Goal: Task Accomplishment & Management: Manage account settings

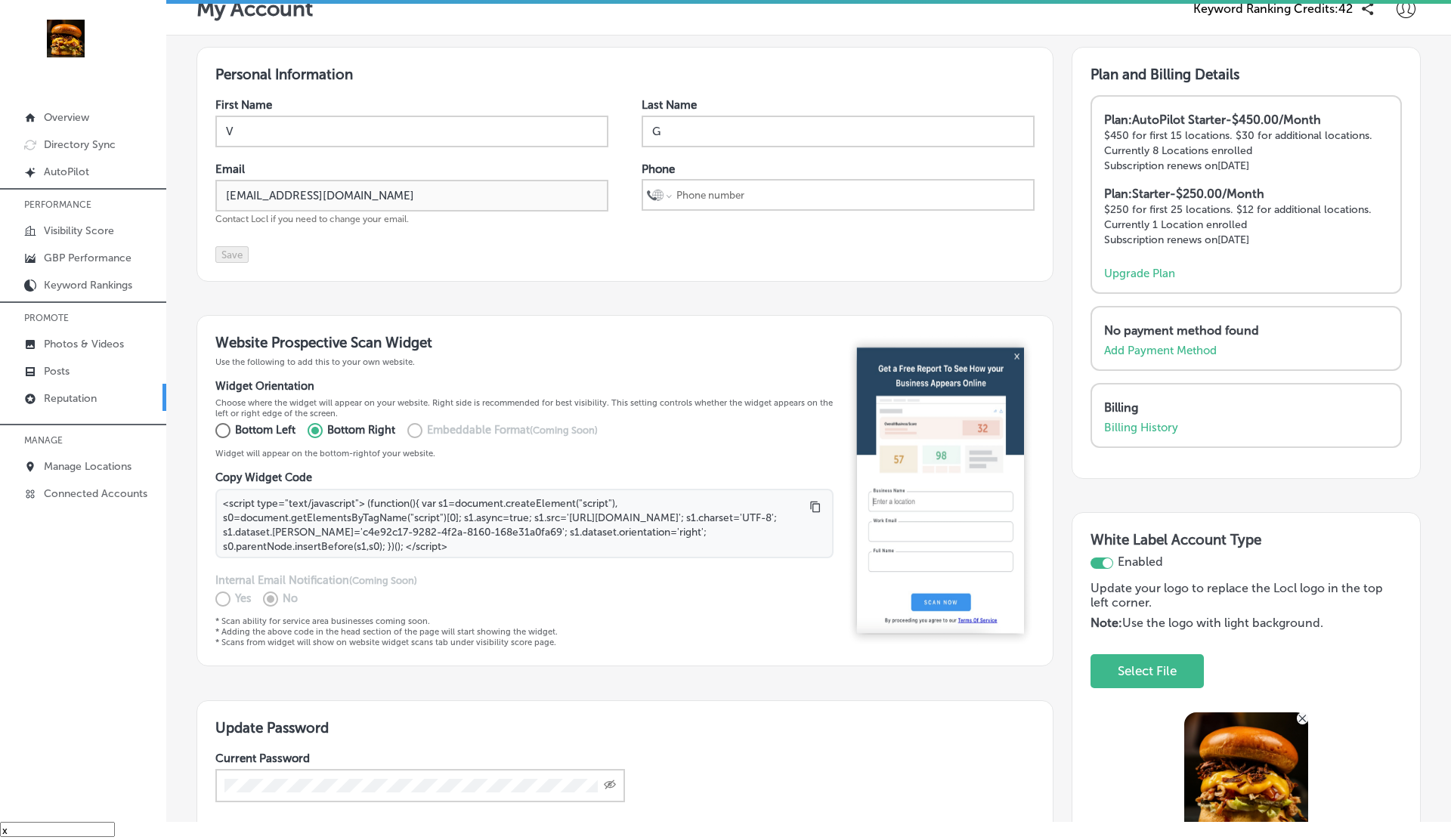
click at [91, 385] on link "Reputation" at bounding box center [83, 397] width 167 height 27
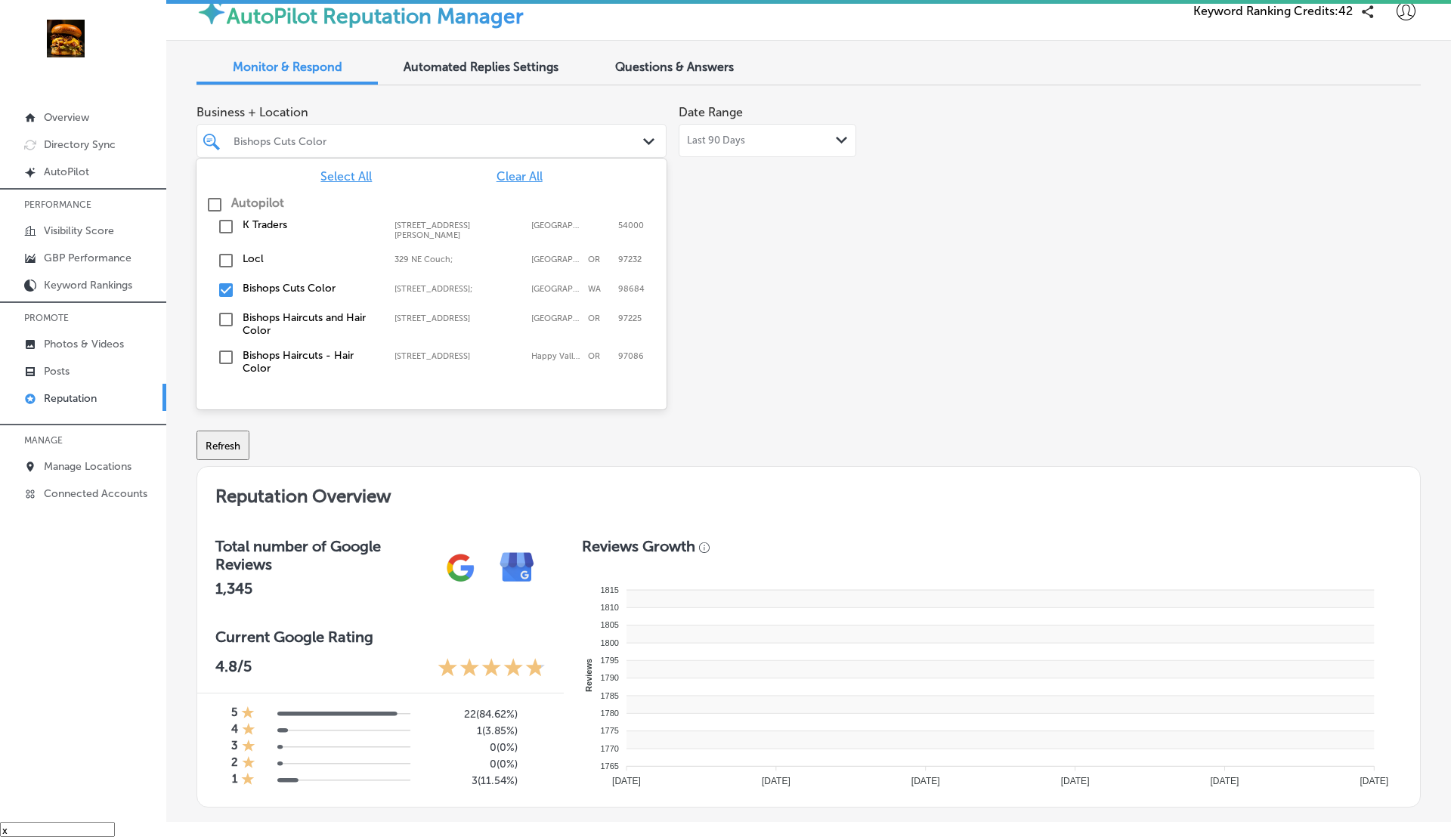
click at [528, 146] on div "Bishops Cuts Color" at bounding box center [438, 140] width 411 height 13
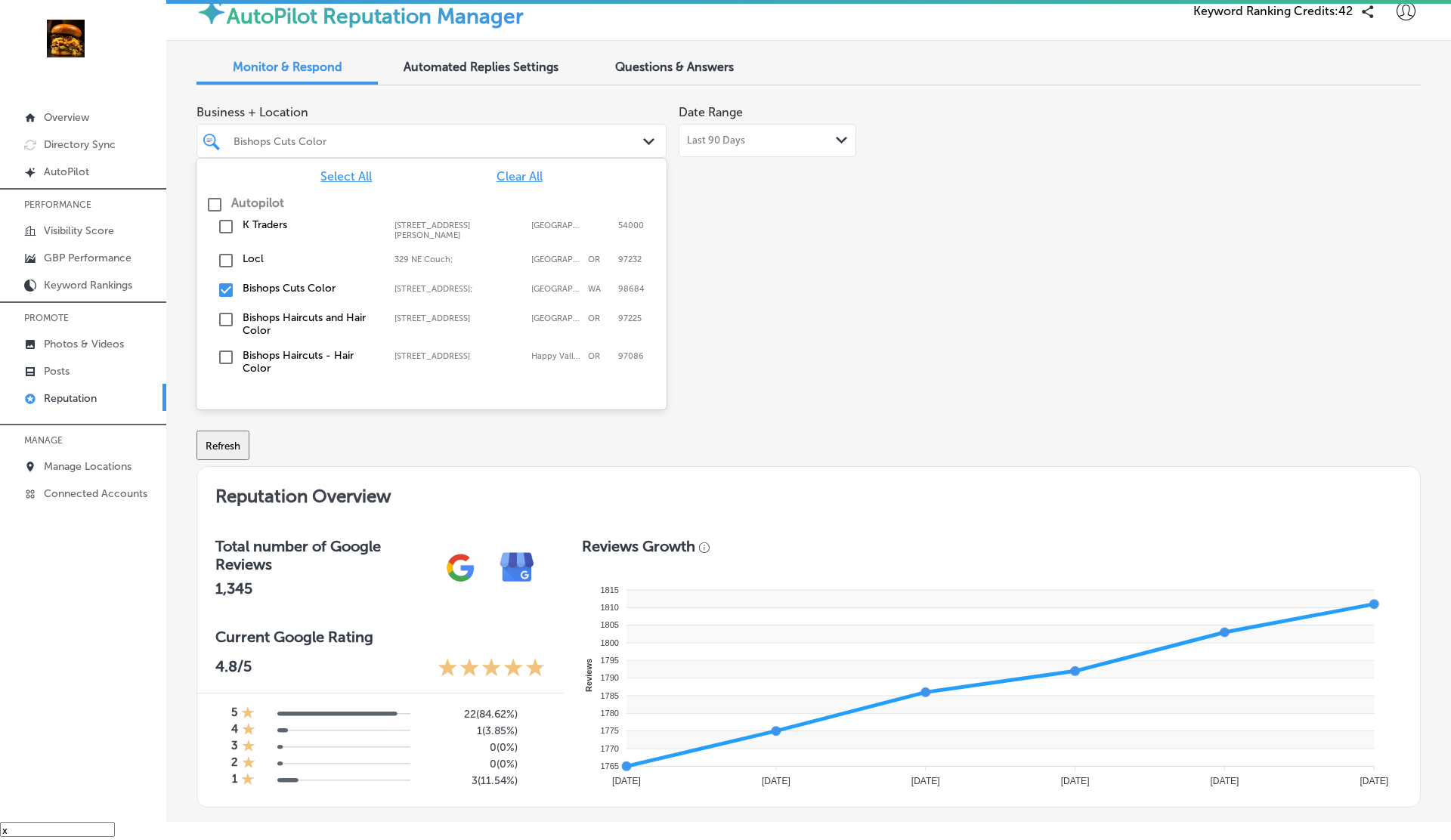
click at [353, 172] on span "Select All" at bounding box center [346, 176] width 51 height 15
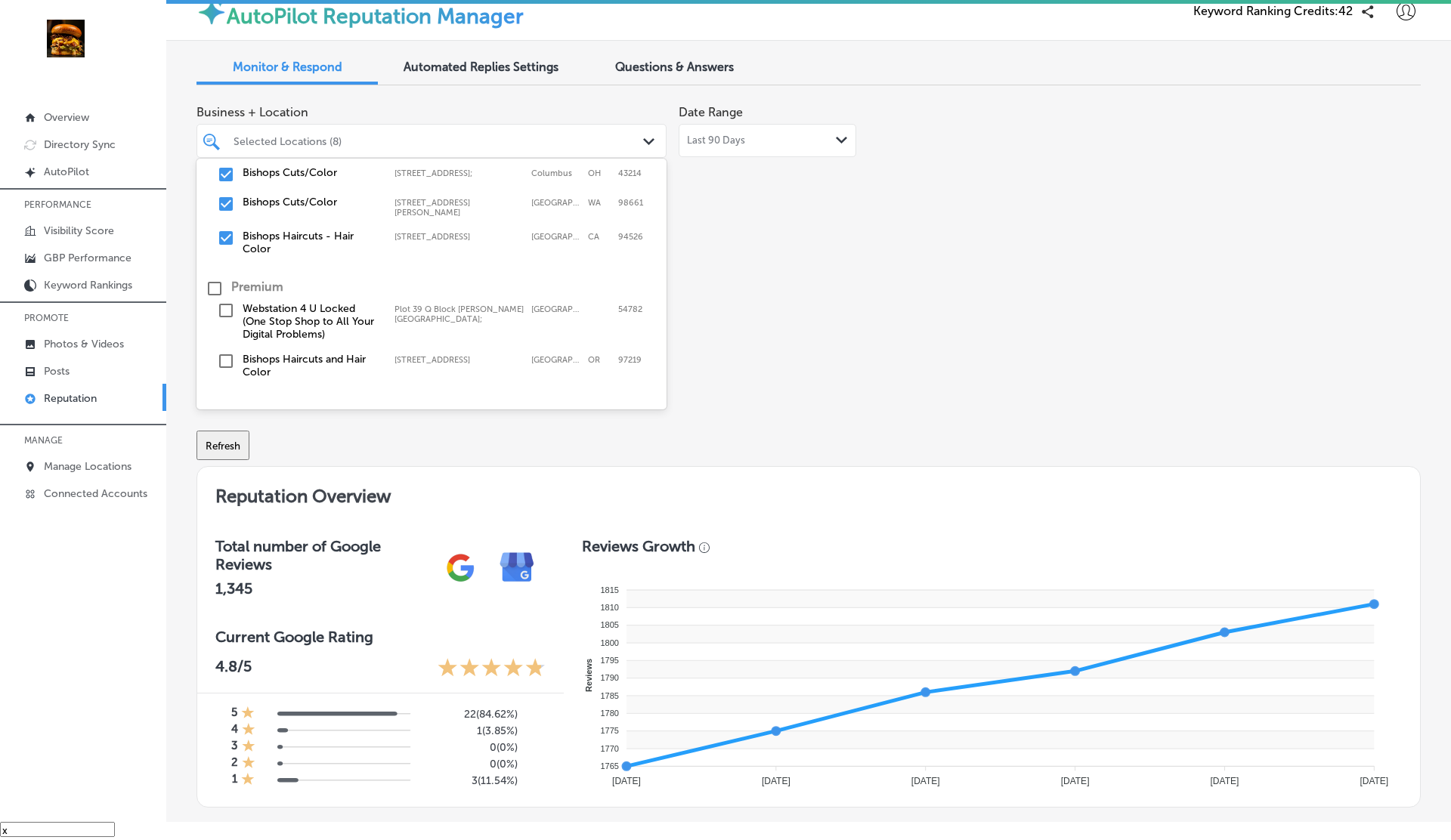
scroll to position [209, 0]
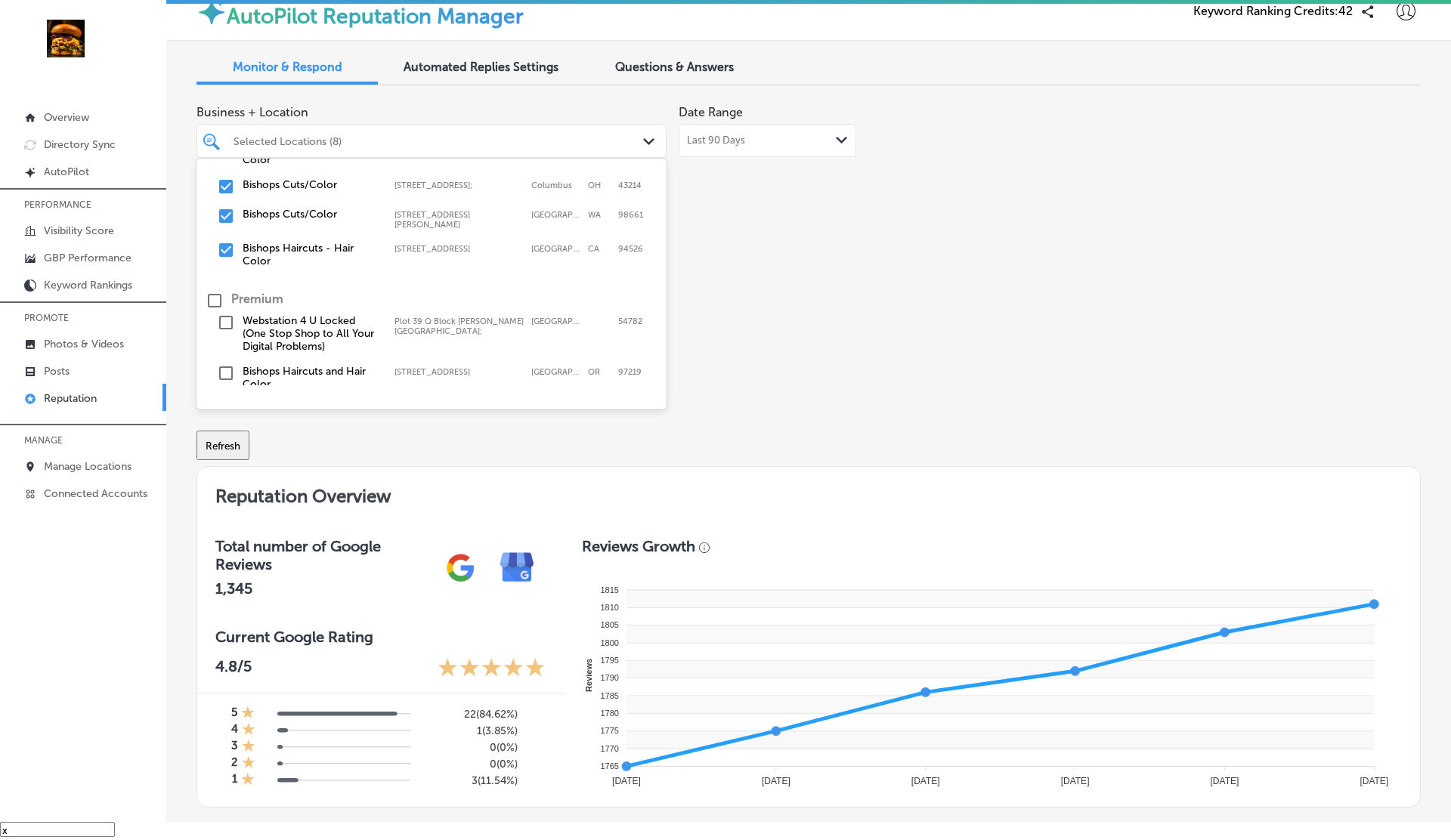
click at [756, 314] on div "Business + Location option [STREET_ADDRESS], 0 of 3. 11 results available. Use …" at bounding box center [563, 239] width 734 height 284
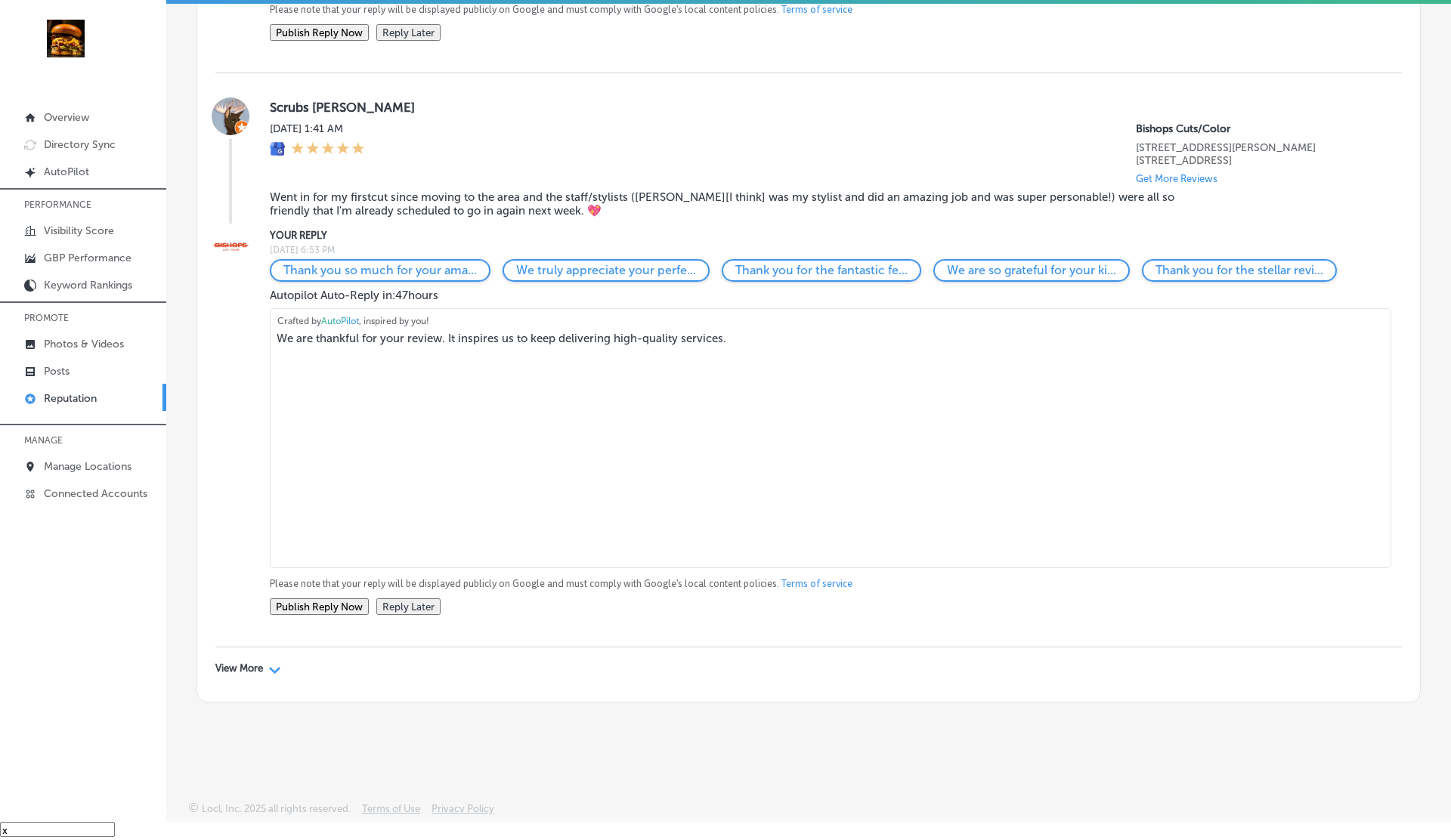
scroll to position [9854, 0]
click at [269, 671] on icon "Path Created with Sketch." at bounding box center [275, 669] width 12 height 7
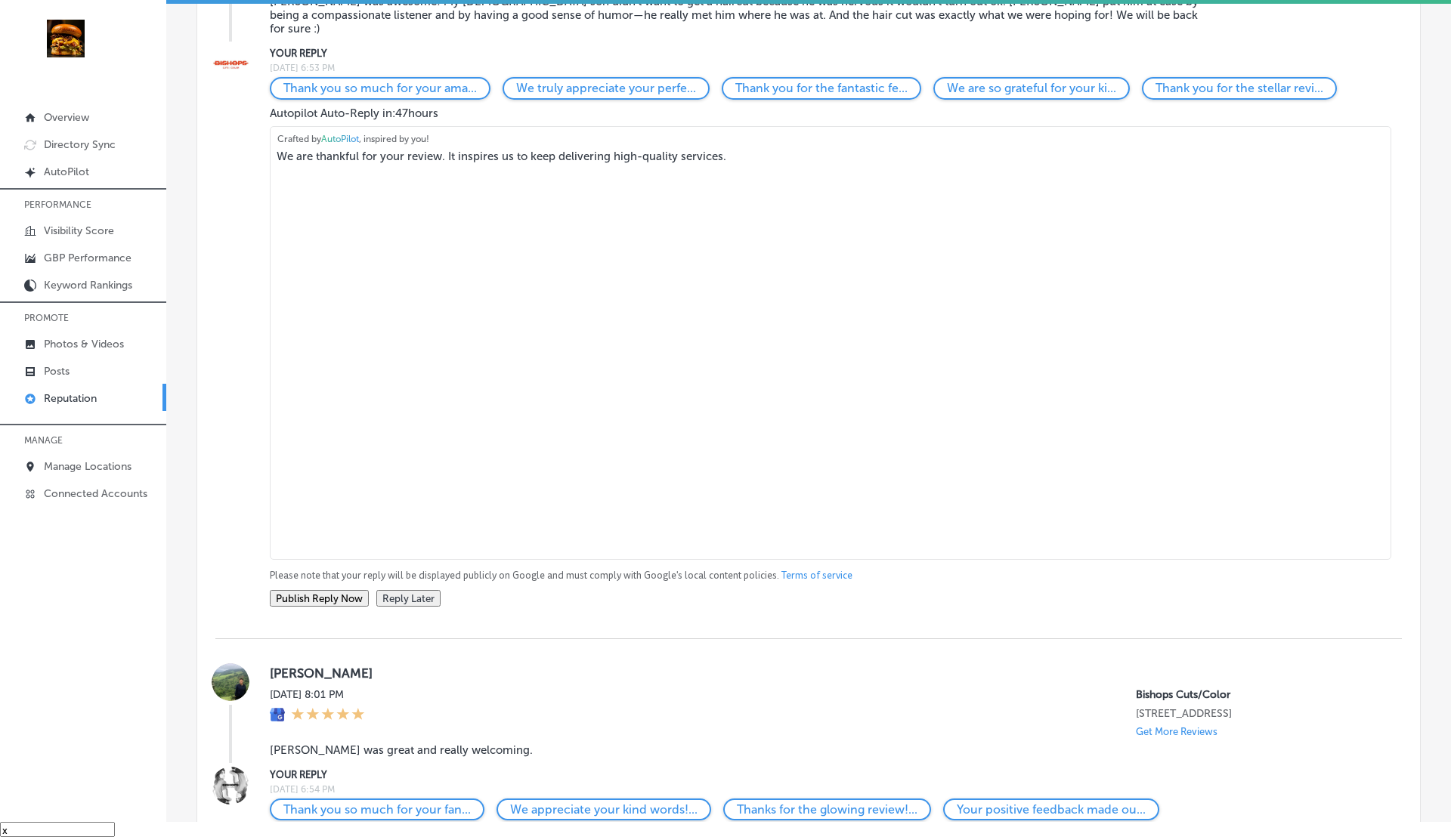
scroll to position [0, 0]
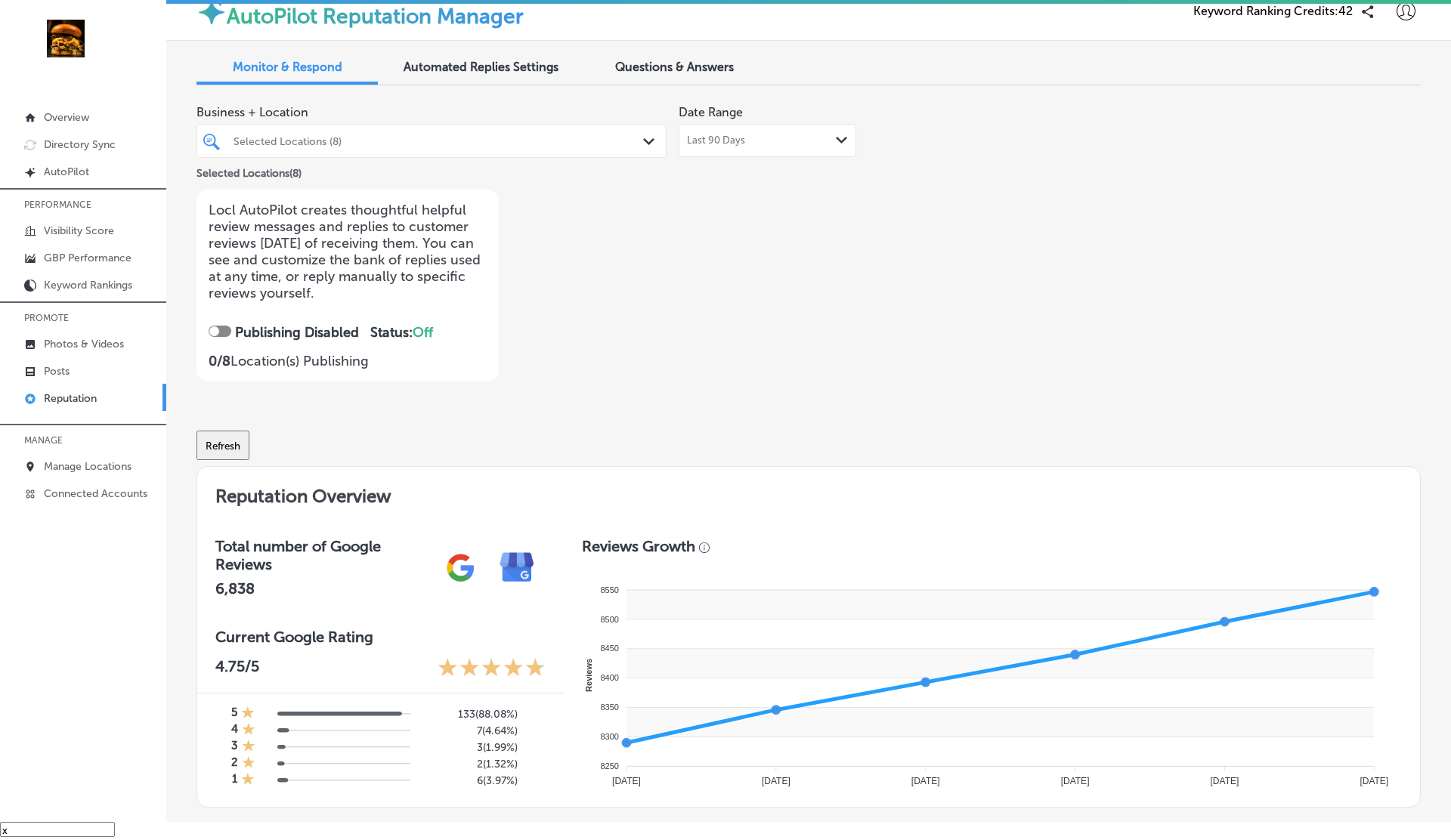
click at [773, 131] on div "Last 90 Days Path Created with Sketch." at bounding box center [767, 140] width 177 height 33
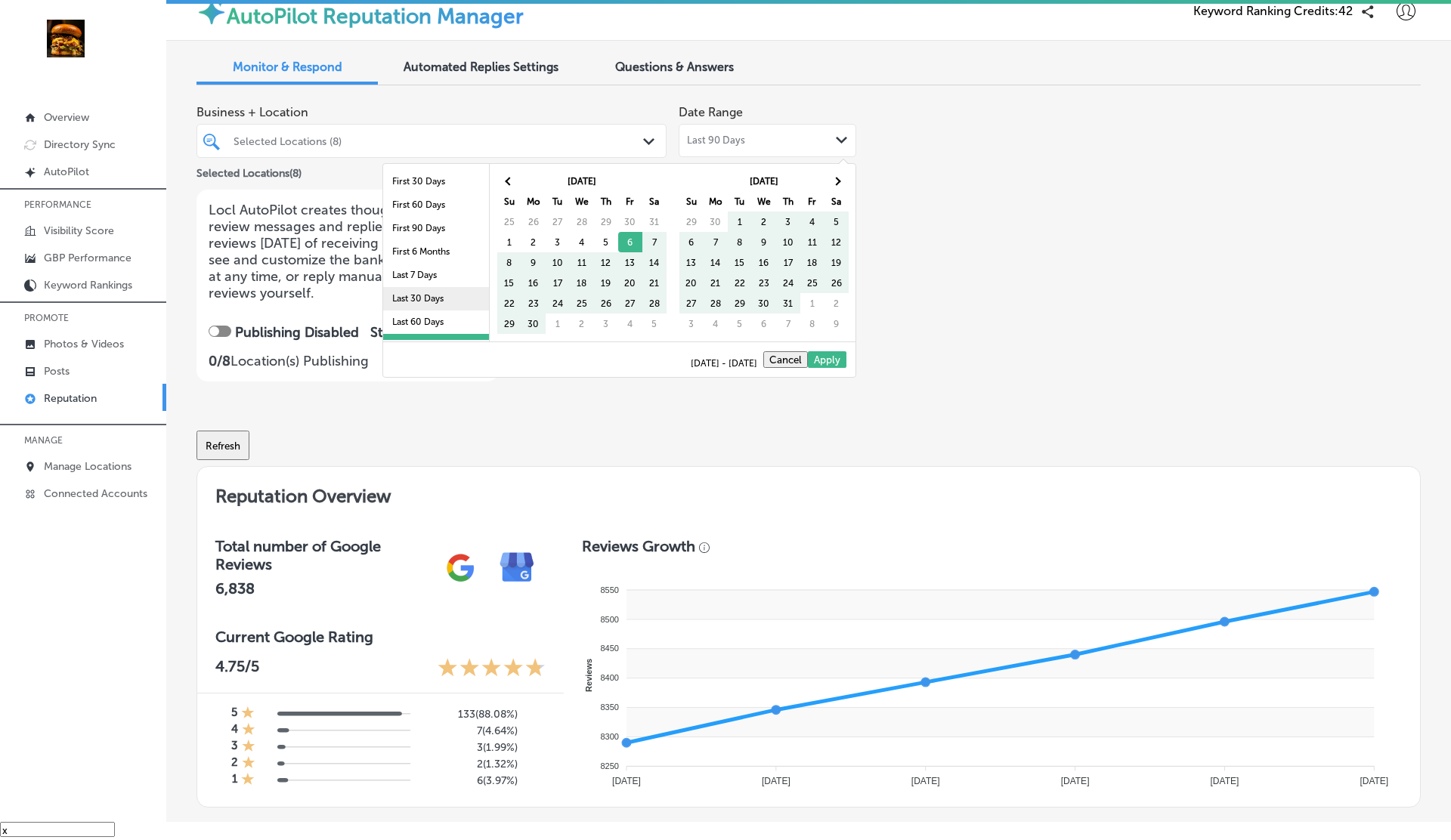
click at [434, 301] on li "Last 30 Days" at bounding box center [436, 299] width 106 height 24
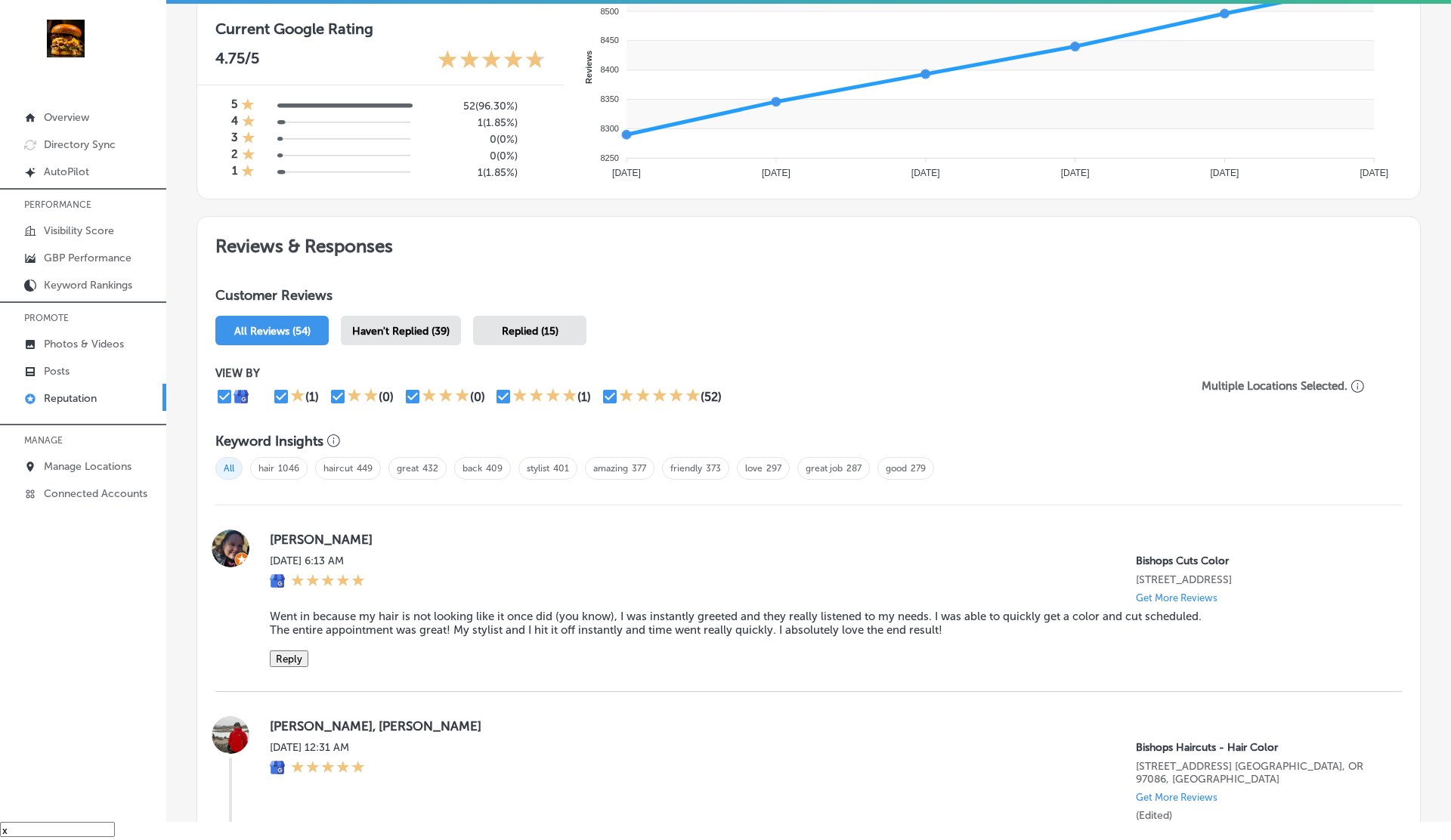
scroll to position [612, 0]
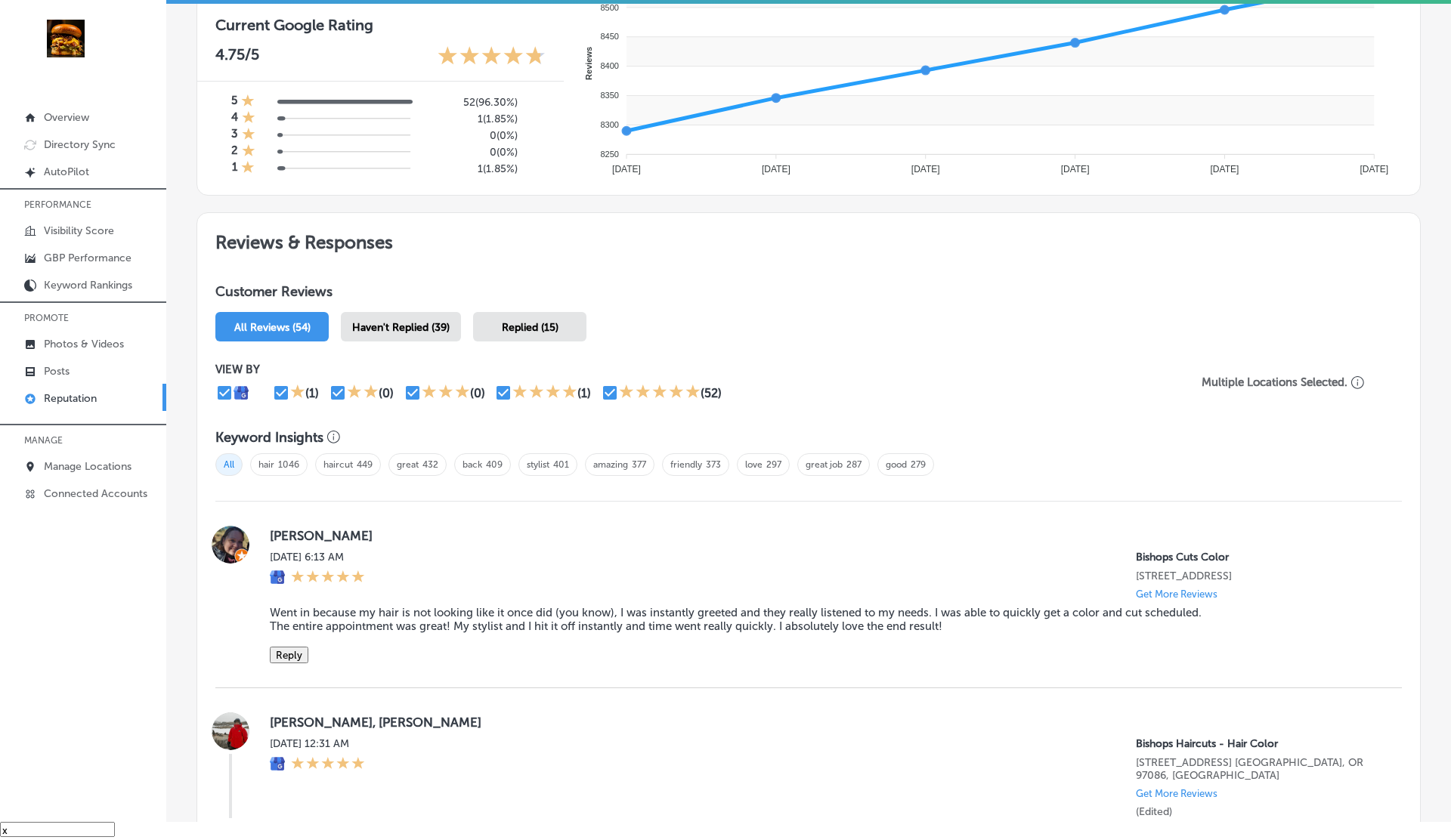
click at [436, 324] on span "Haven't Replied (39)" at bounding box center [400, 327] width 97 height 13
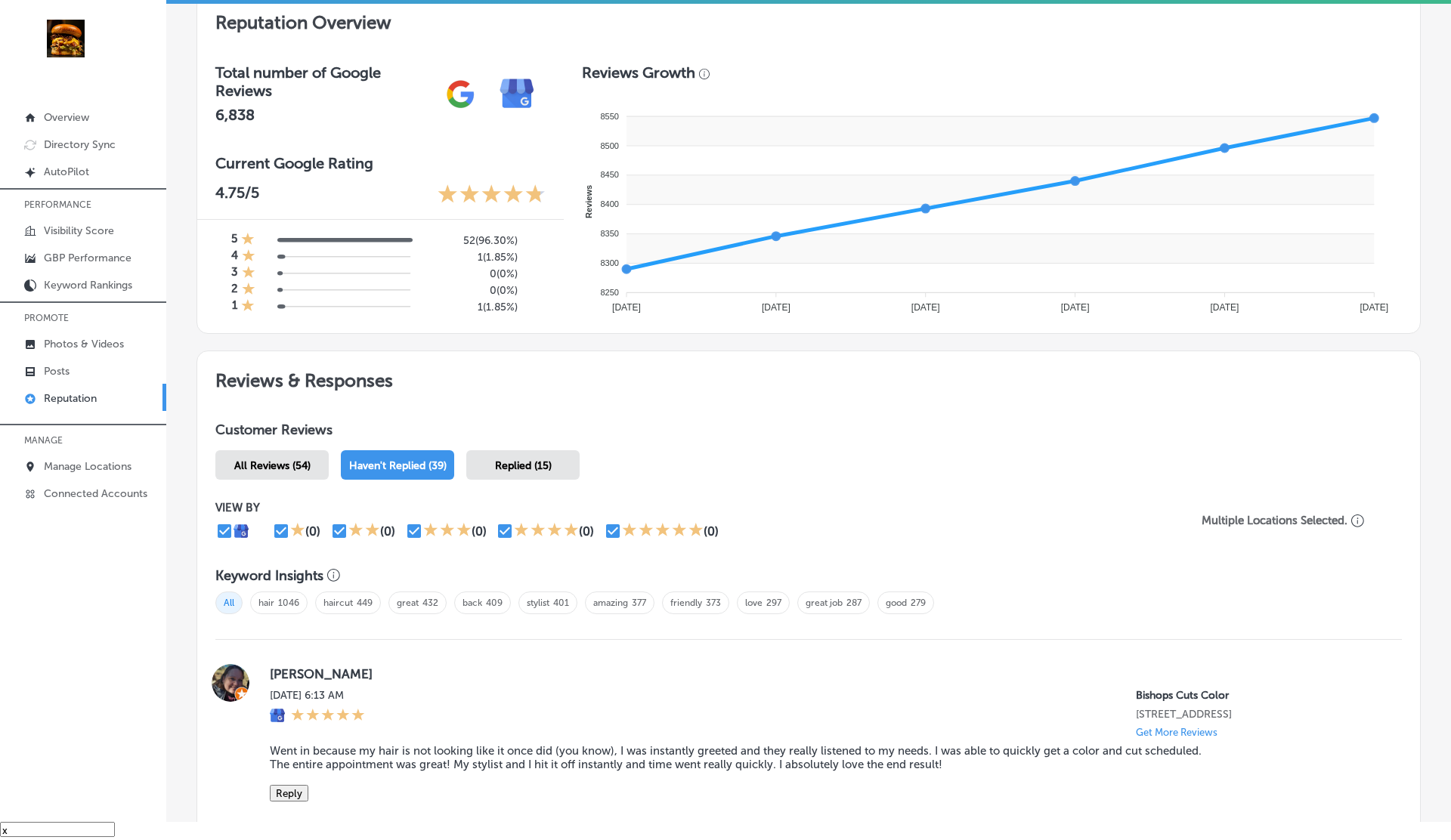
scroll to position [612, 0]
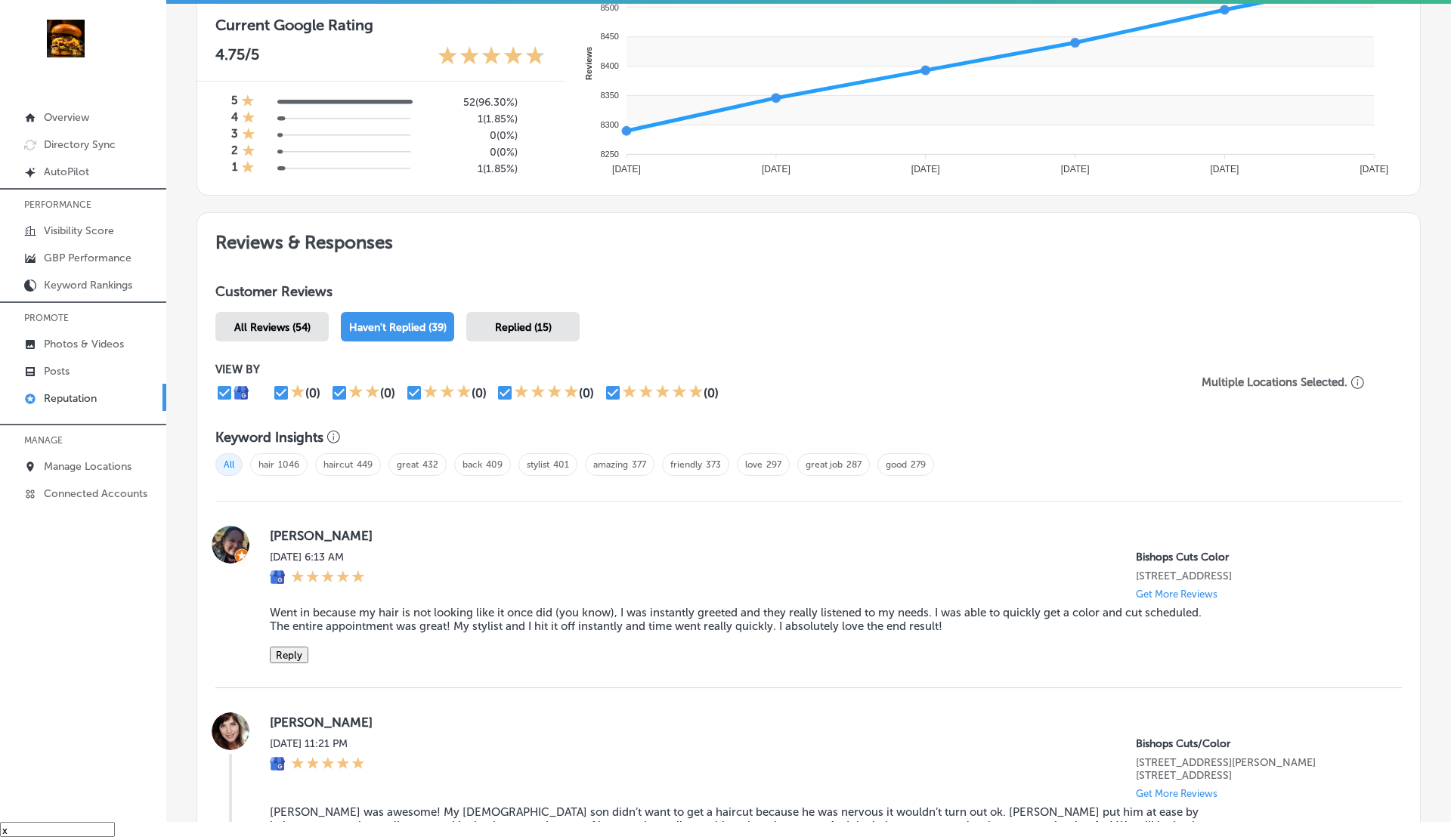
click at [515, 321] on span "Replied (15)" at bounding box center [524, 327] width 57 height 13
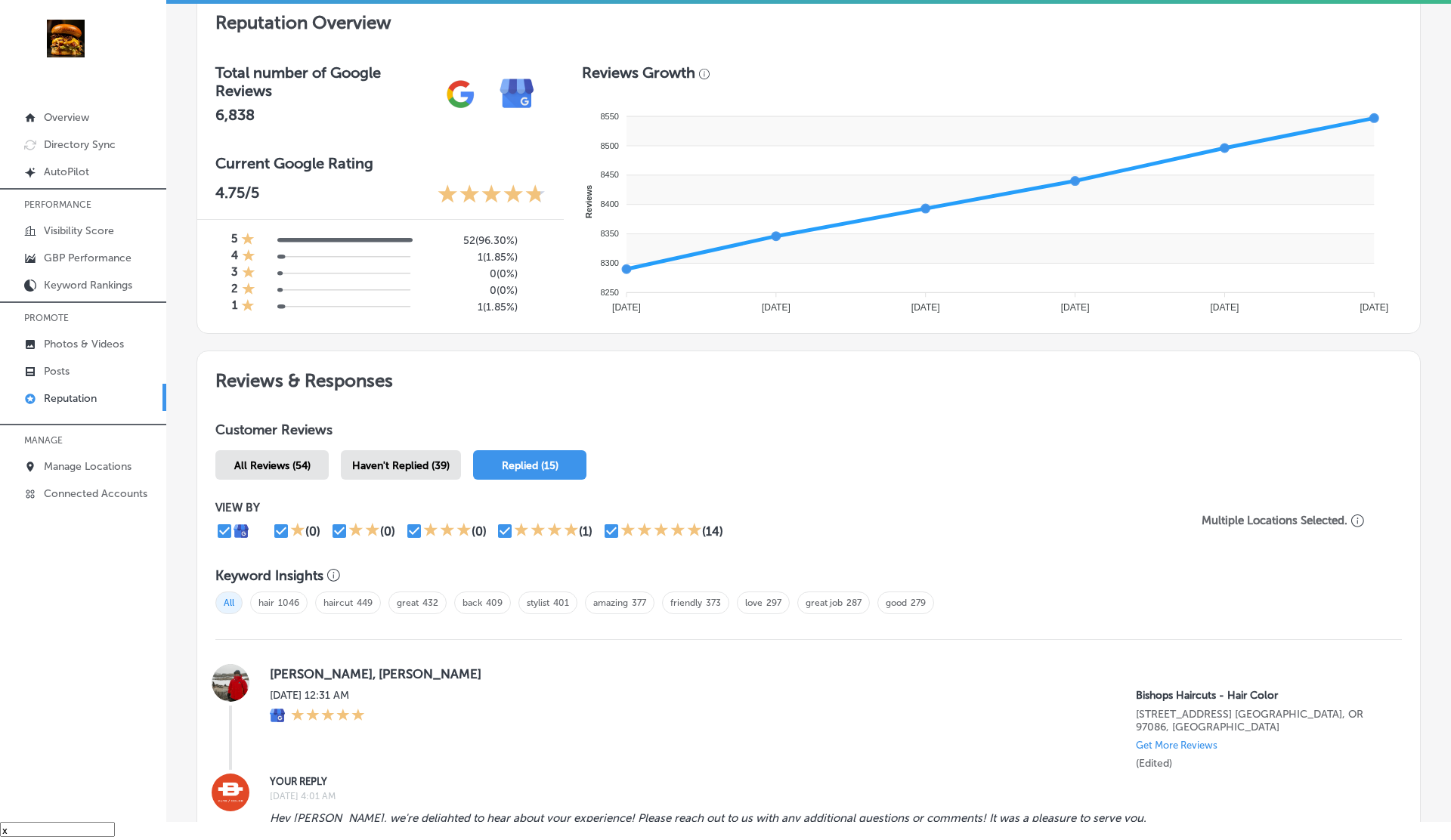
scroll to position [612, 0]
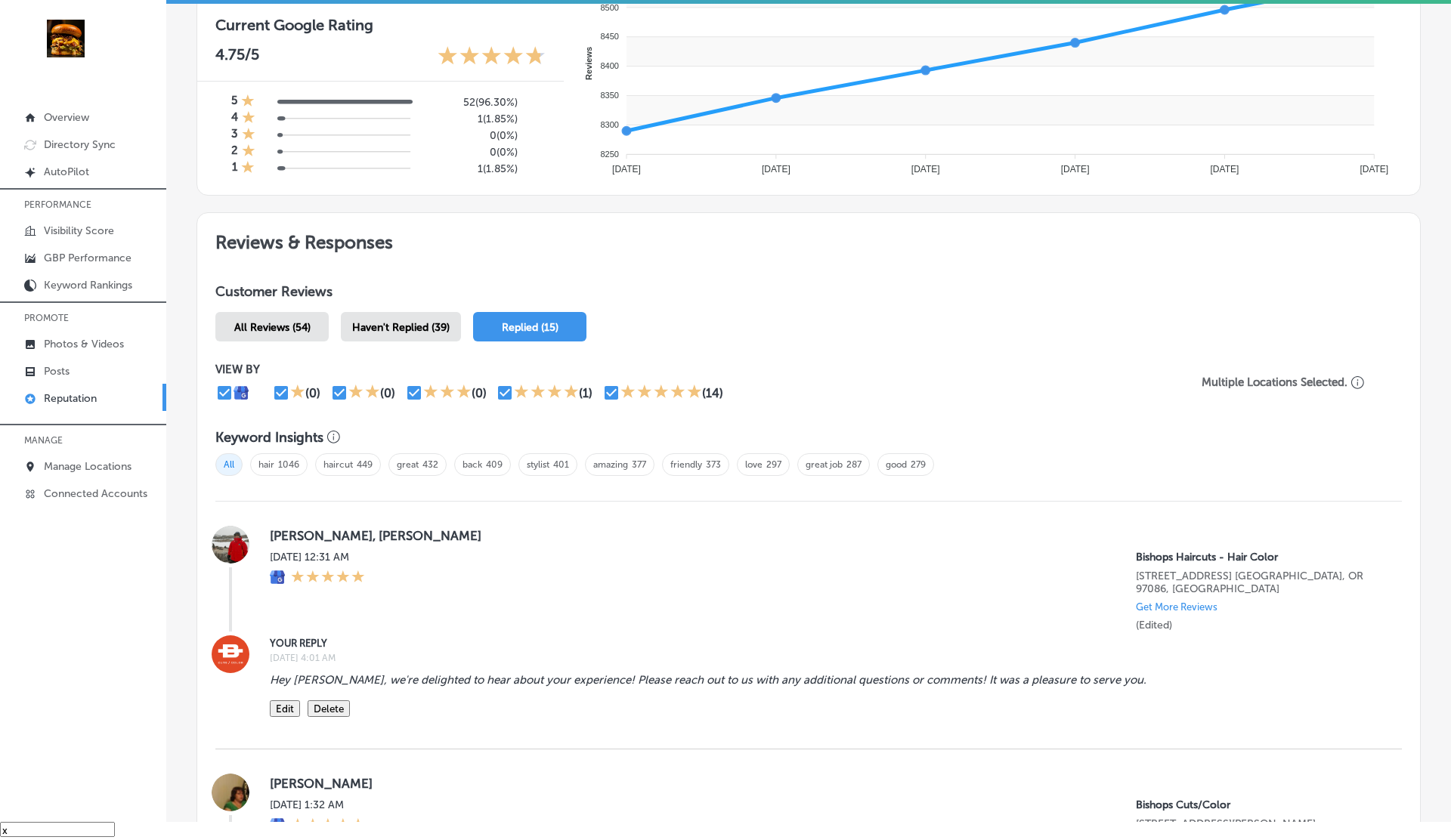
click at [399, 321] on span "Haven't Replied (39)" at bounding box center [400, 327] width 97 height 13
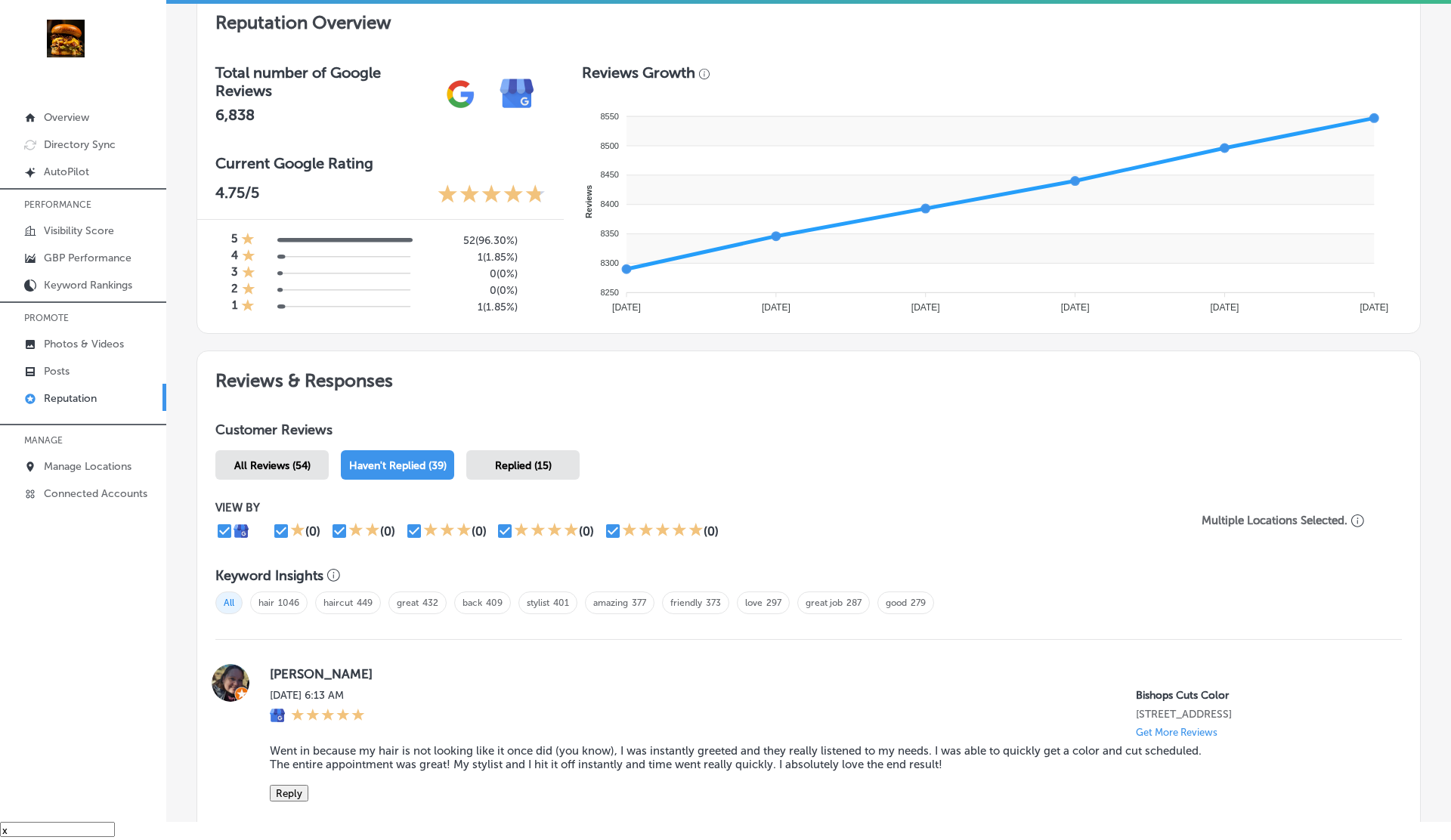
scroll to position [612, 0]
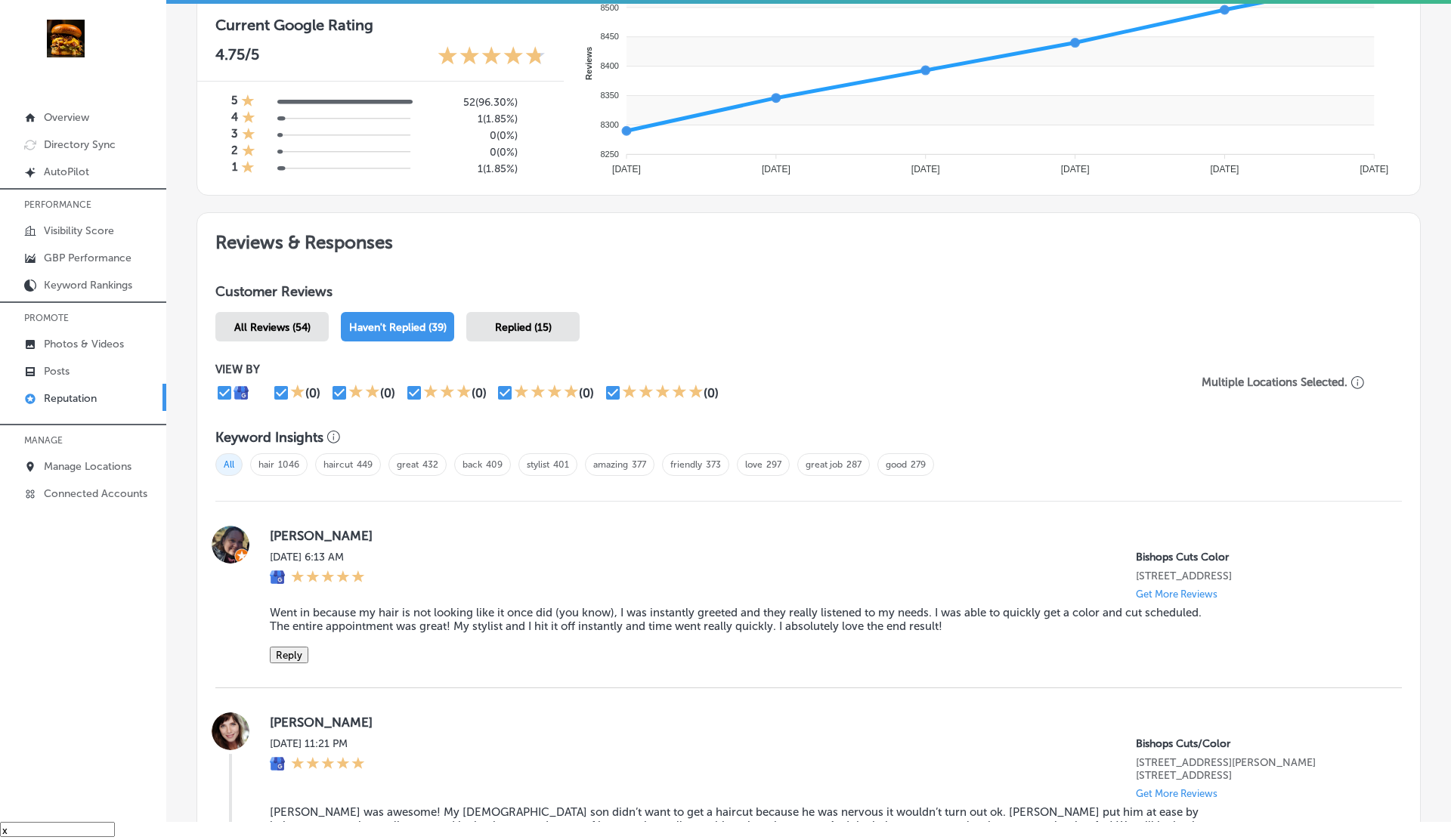
click at [288, 327] on span "All Reviews (54)" at bounding box center [273, 327] width 76 height 13
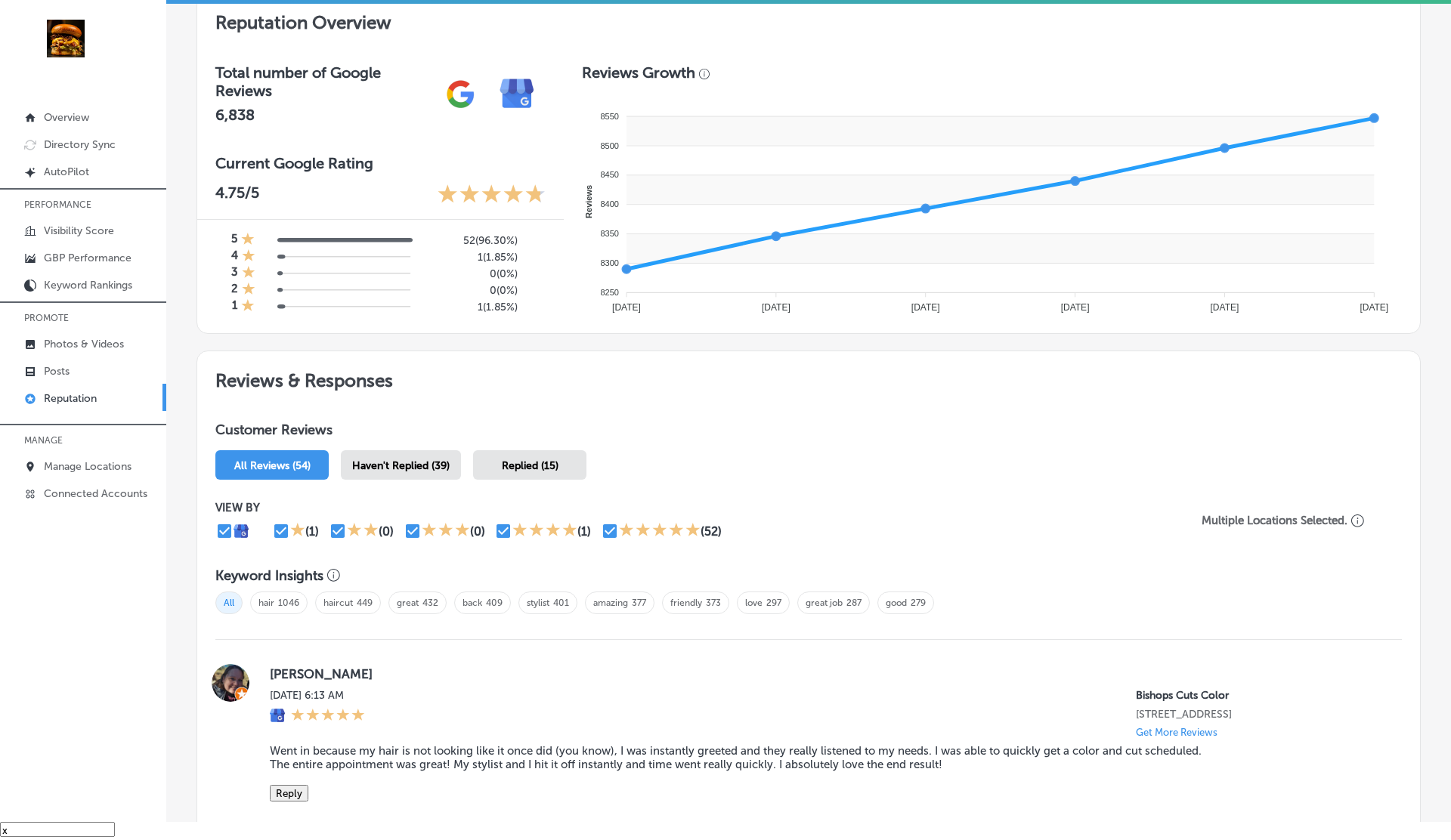
scroll to position [612, 0]
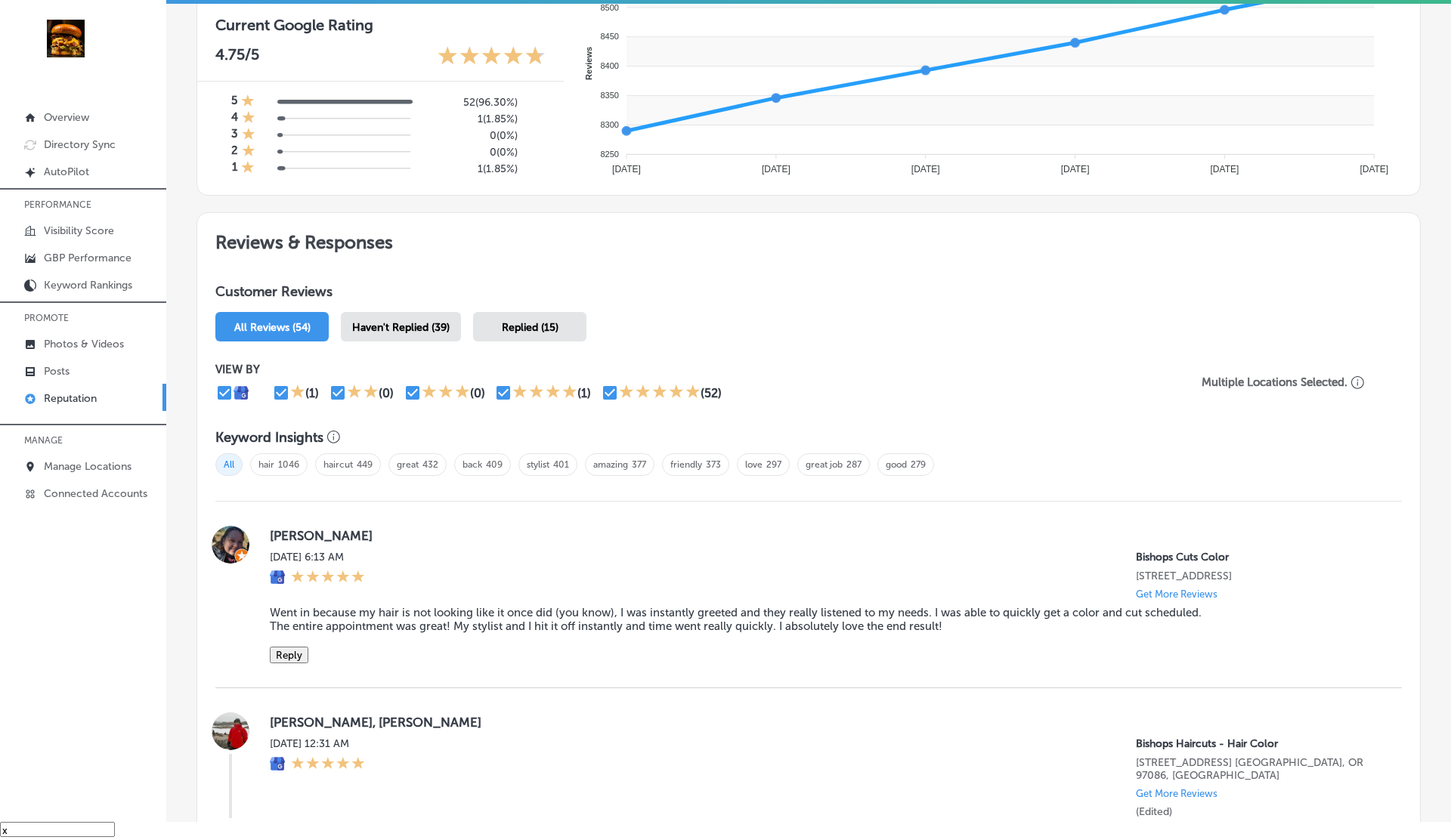
click at [604, 392] on input "checkbox" at bounding box center [610, 392] width 18 height 18
checkbox input "false"
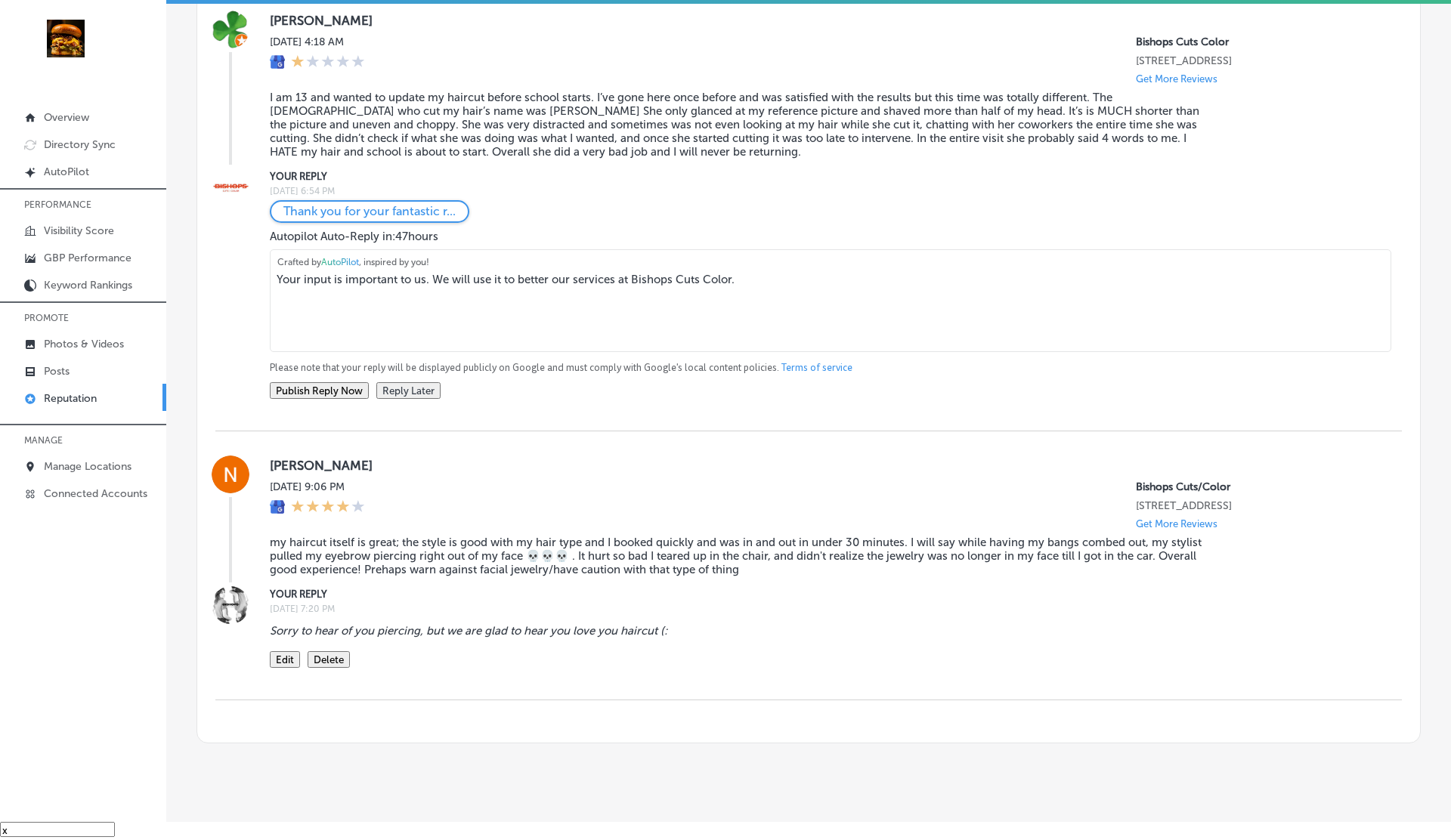
scroll to position [1131, 0]
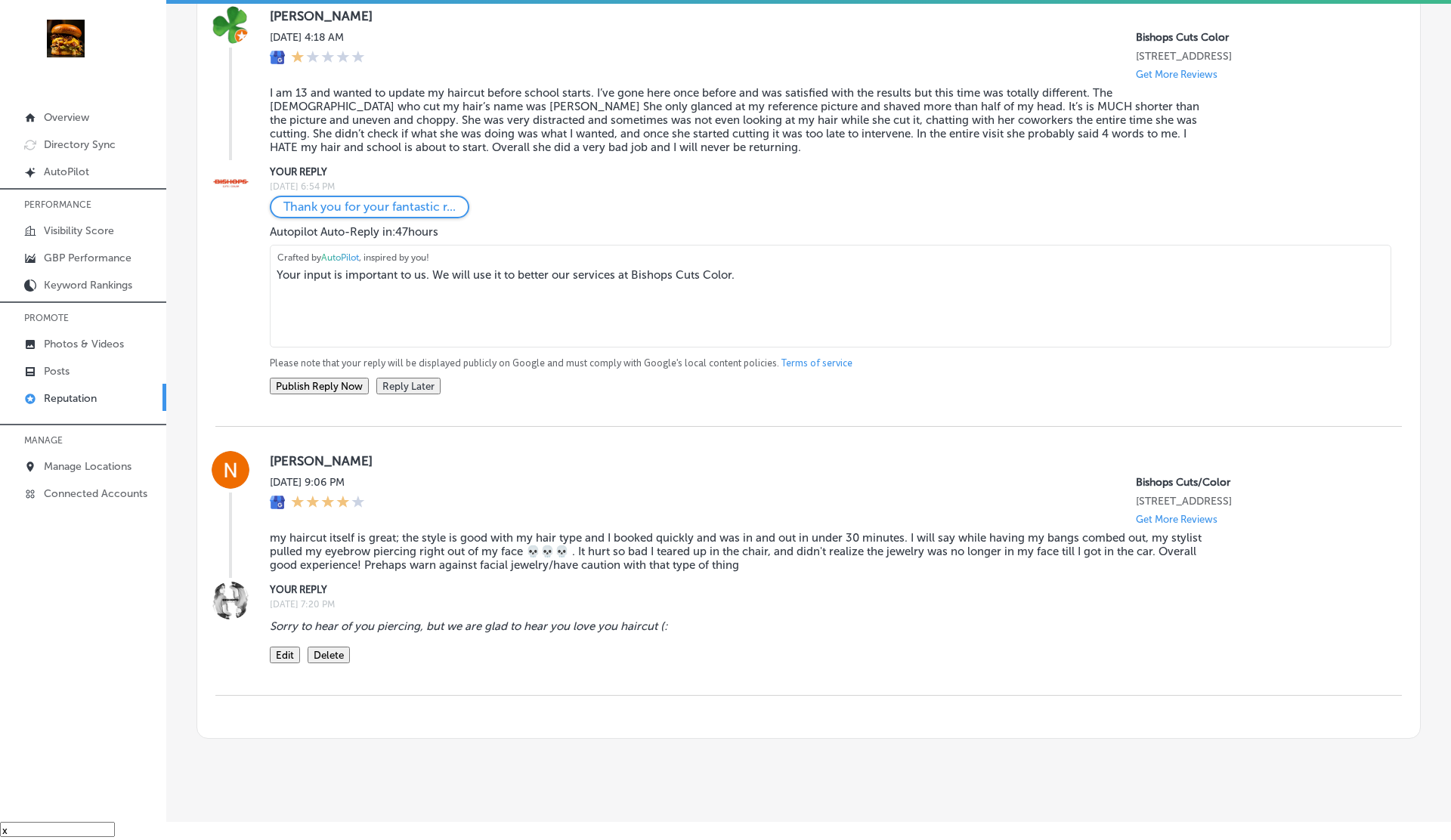
drag, startPoint x: 470, startPoint y: 574, endPoint x: 723, endPoint y: 571, distance: 253.0
click at [723, 571] on blockquote "my haircut itself is great; the style is good with my hair type and I booked qu…" at bounding box center [741, 552] width 943 height 41
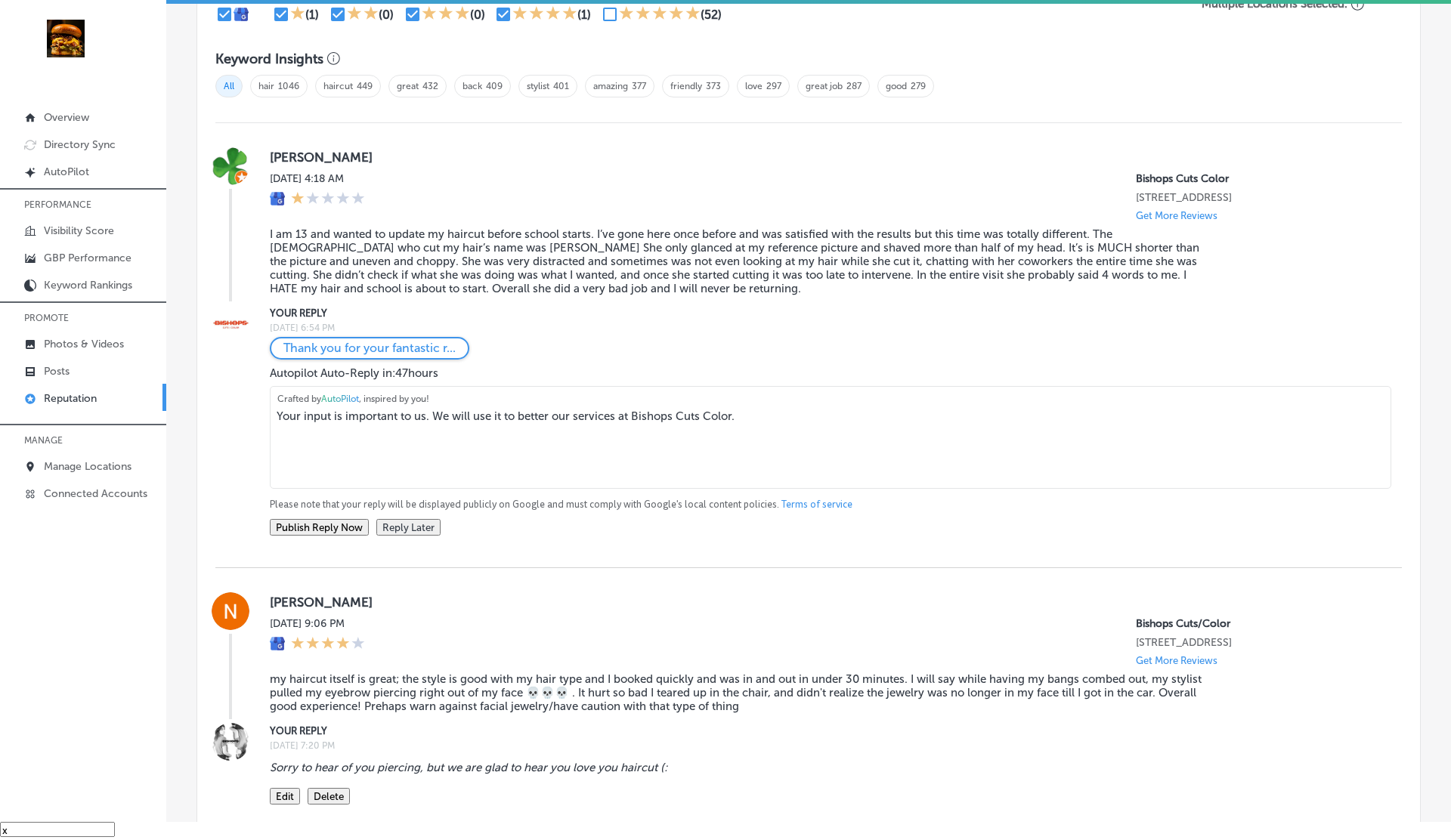
scroll to position [1192, 0]
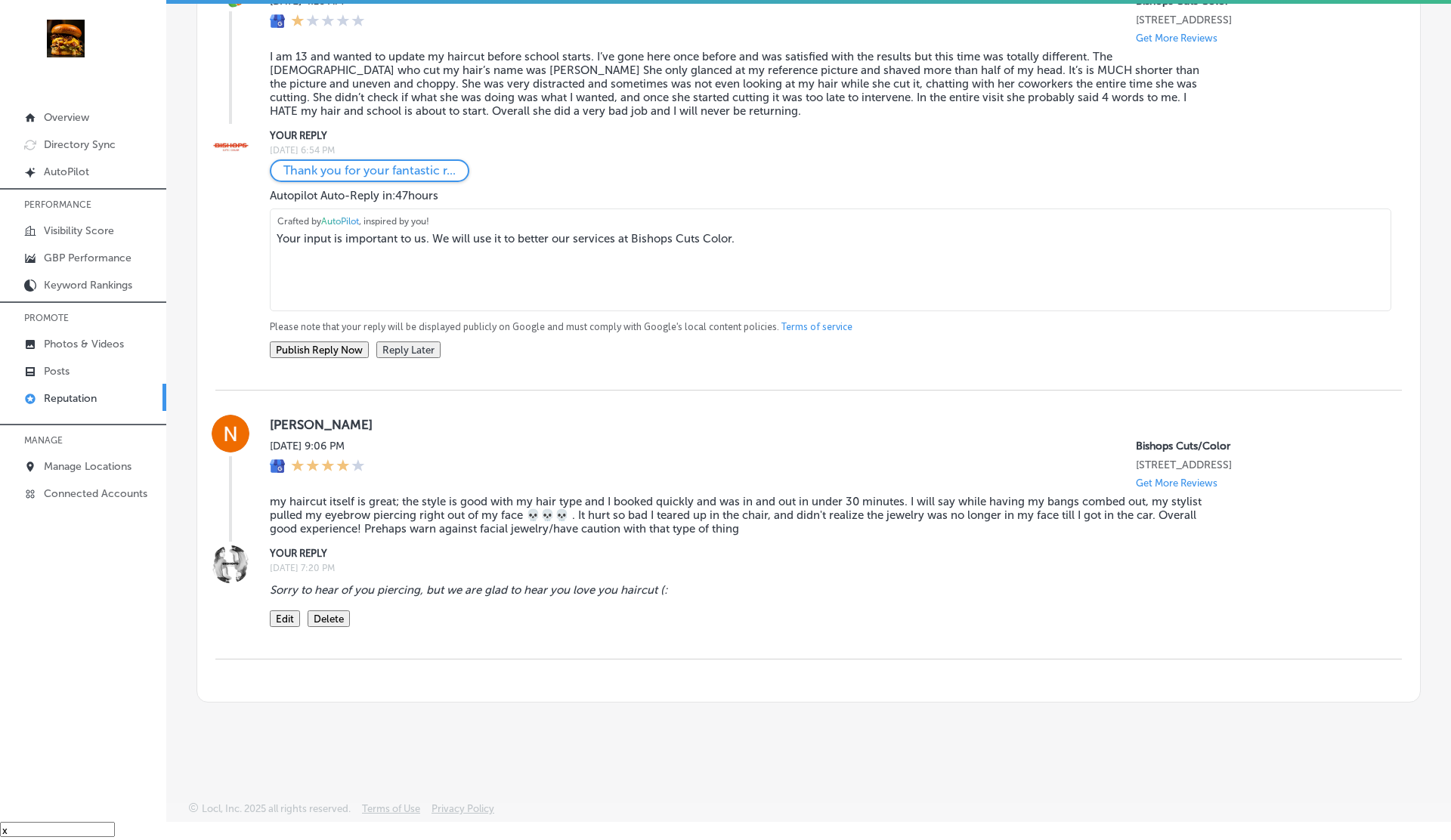
click at [341, 613] on button "Delete" at bounding box center [328, 618] width 42 height 17
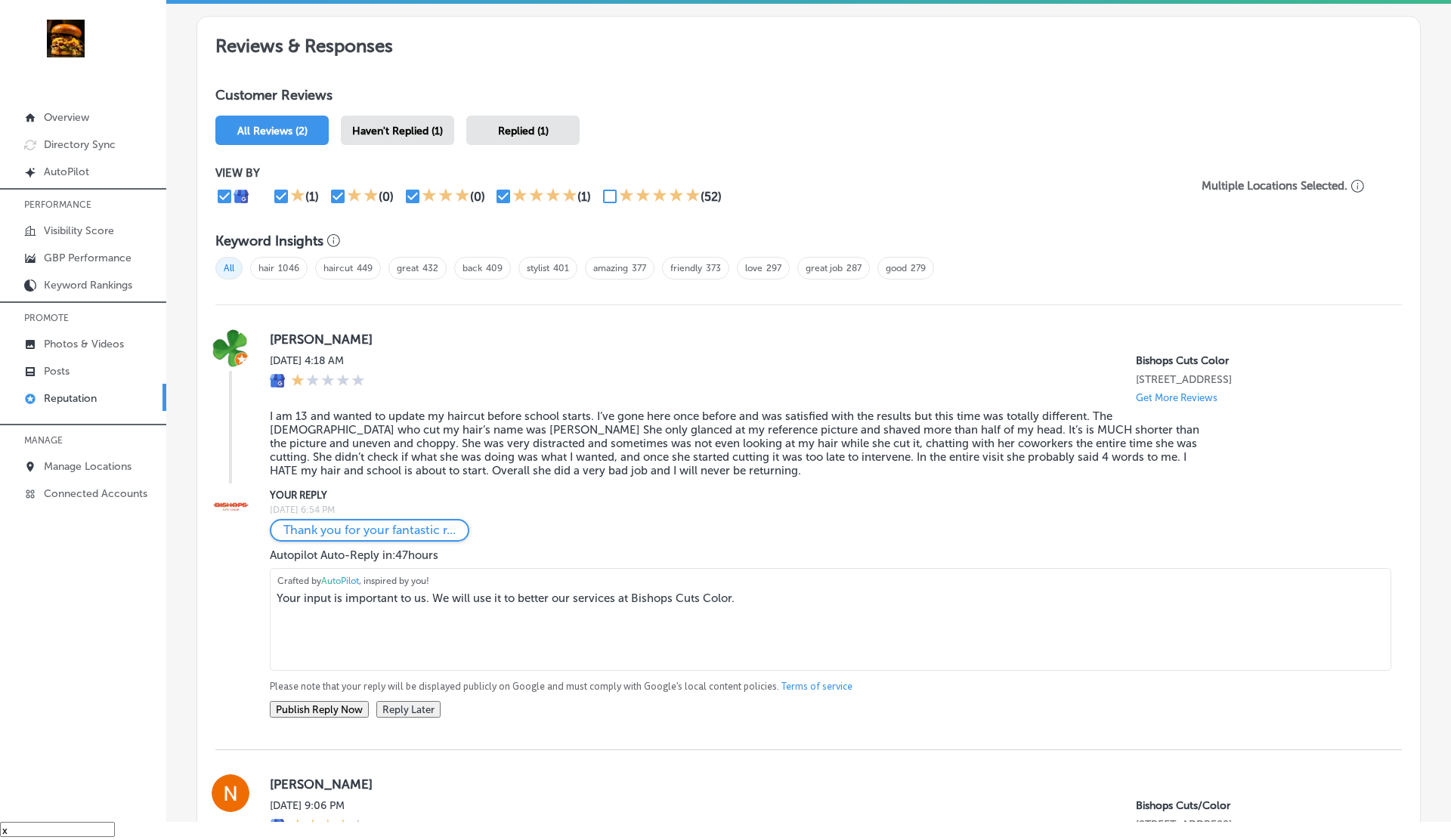
scroll to position [789, 0]
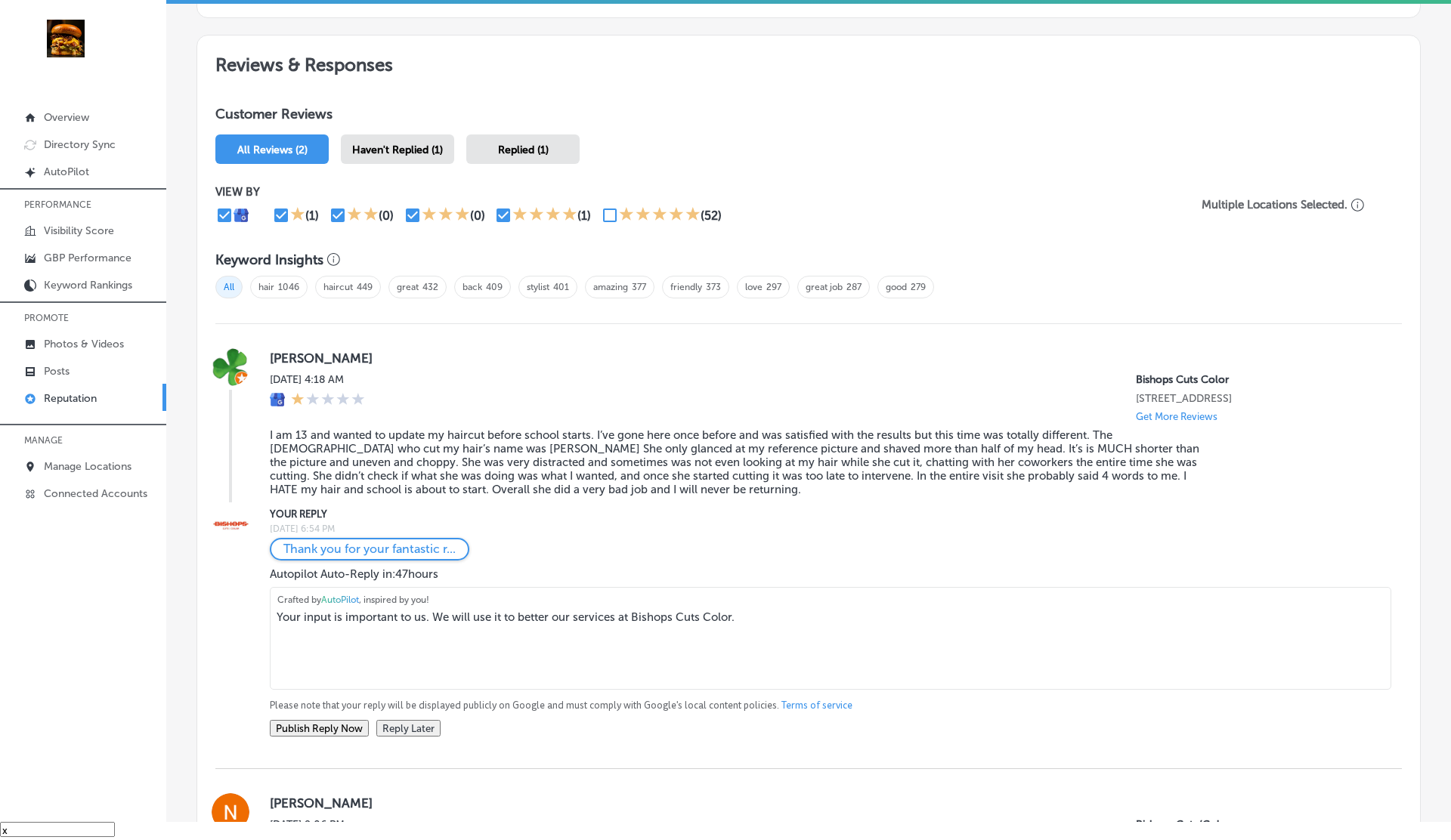
click at [385, 143] on span "Haven't Replied (1)" at bounding box center [397, 149] width 90 height 13
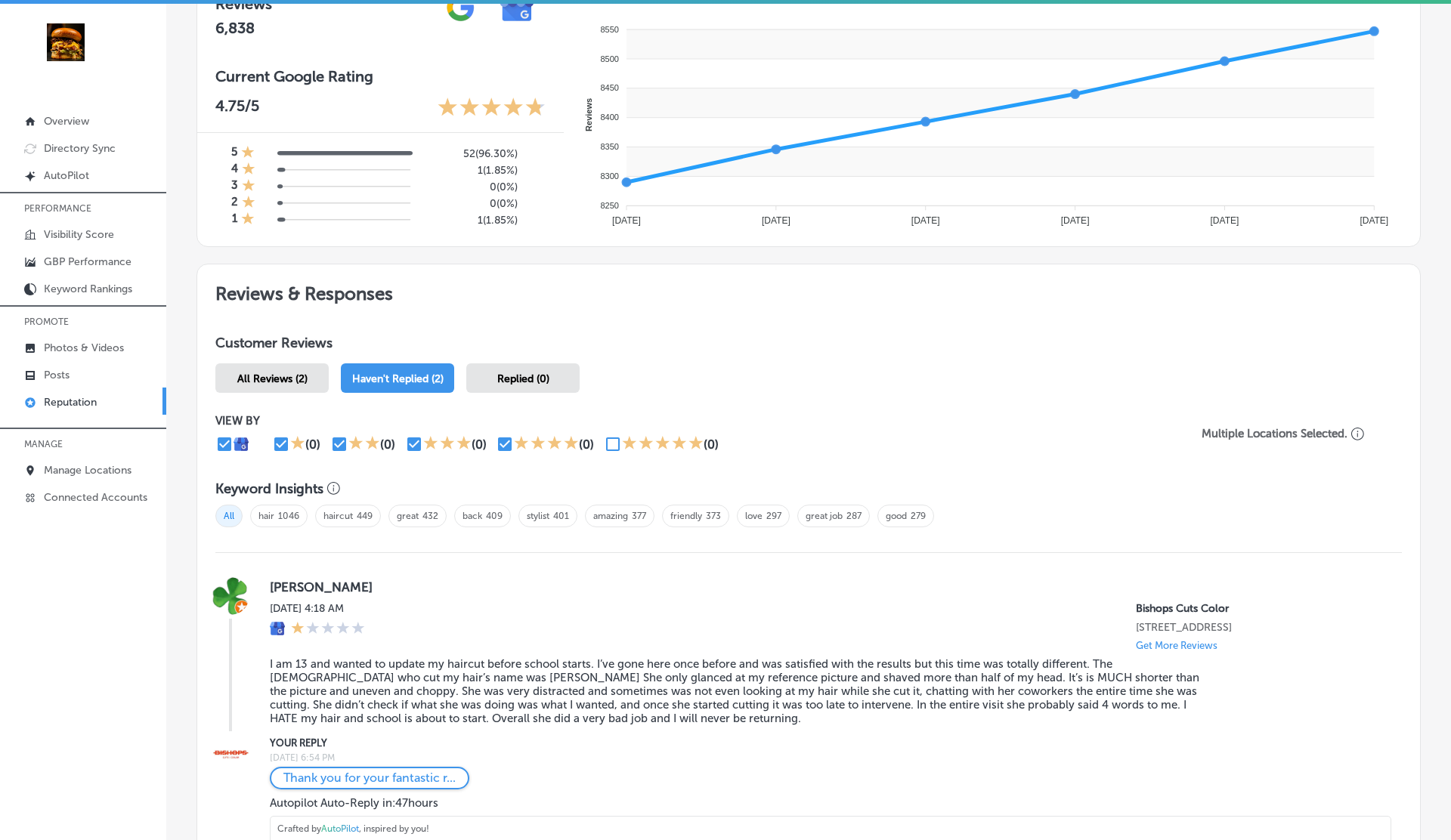
scroll to position [579, 0]
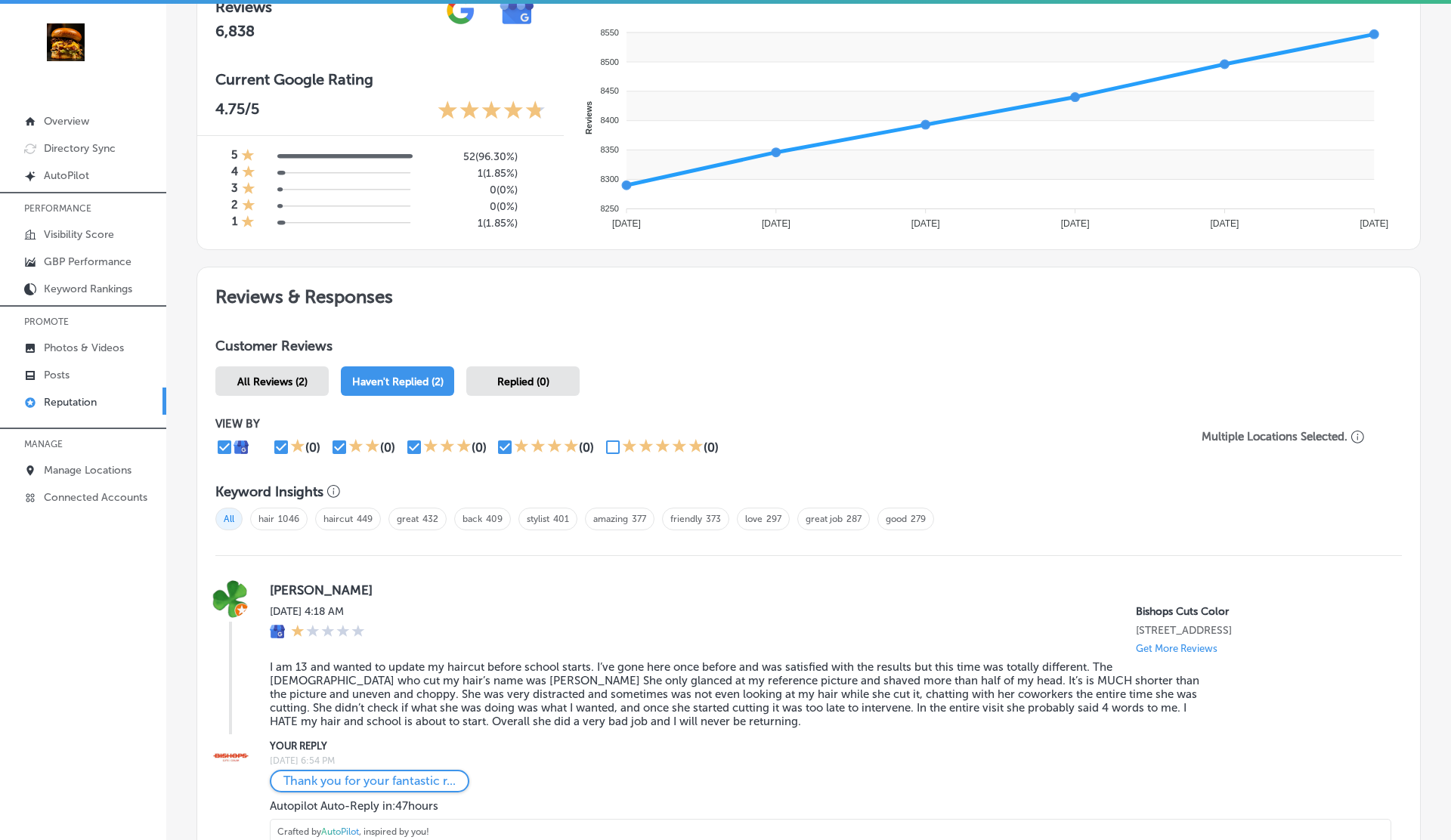
click at [258, 371] on div "All Reviews (2)" at bounding box center [273, 381] width 114 height 29
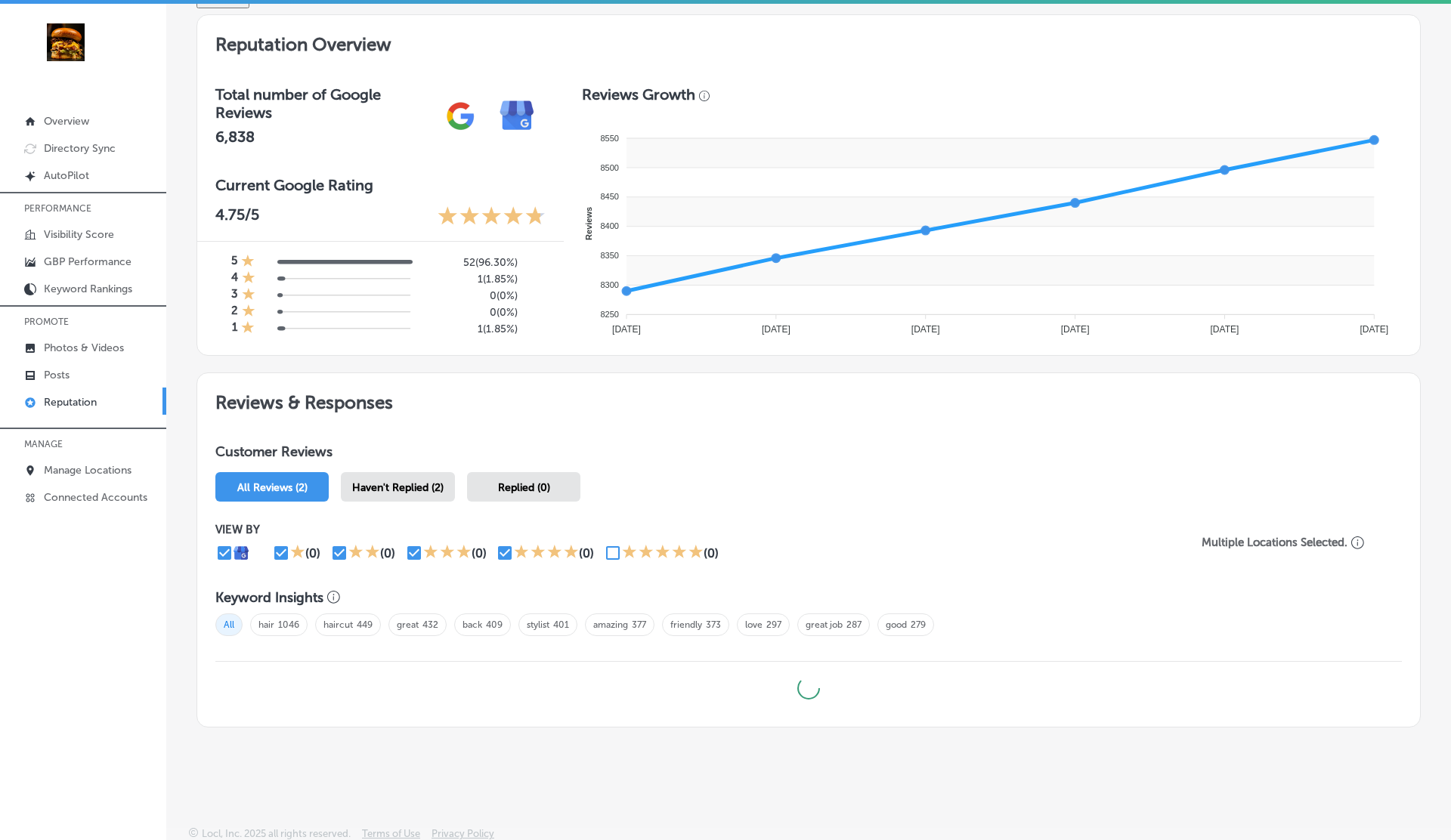
scroll to position [579, 0]
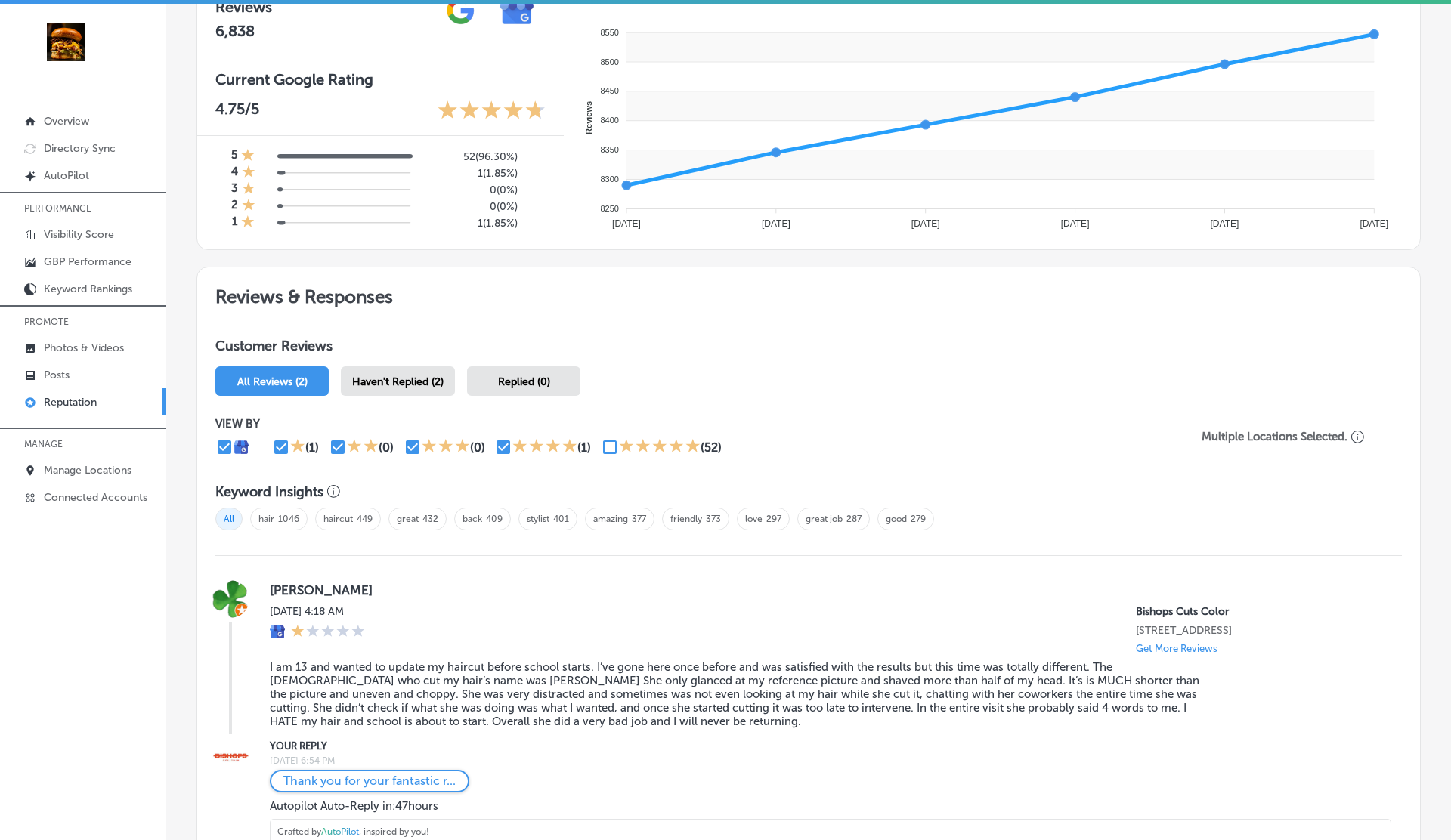
click at [499, 439] on input "checkbox" at bounding box center [503, 447] width 18 height 18
checkbox input "false"
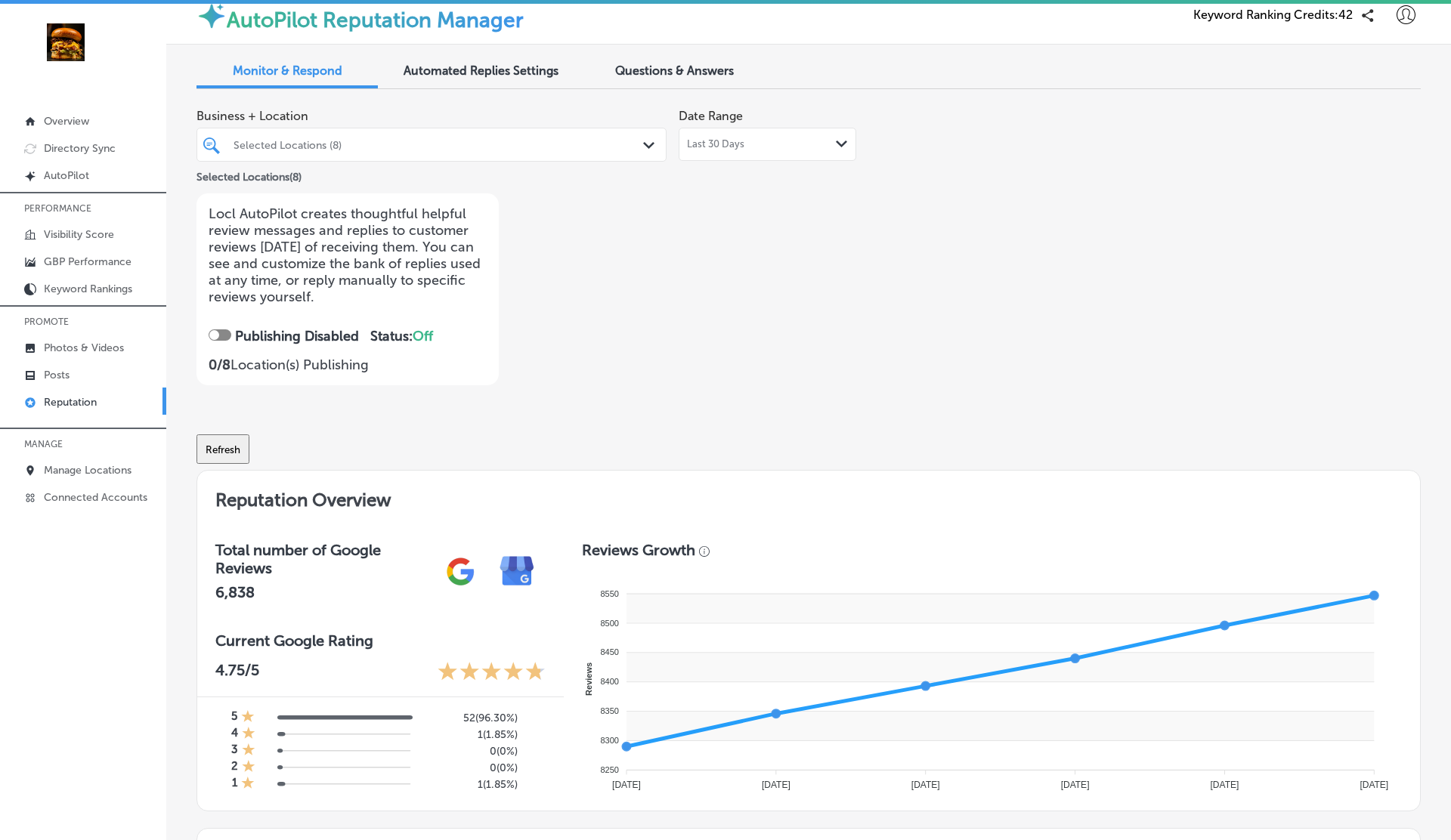
scroll to position [0, 0]
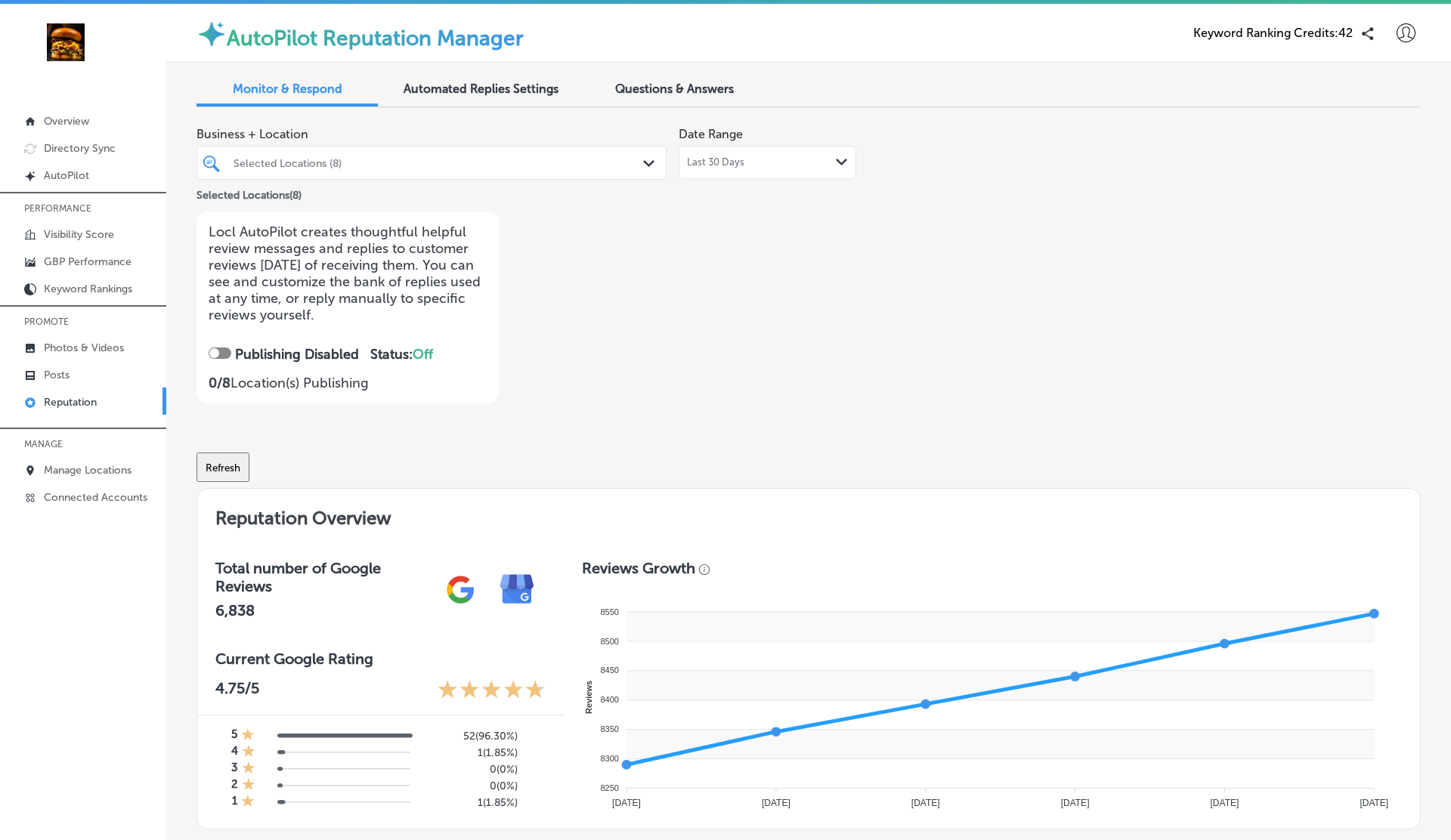
click at [483, 166] on div "Selected Locations (8)" at bounding box center [438, 163] width 411 height 13
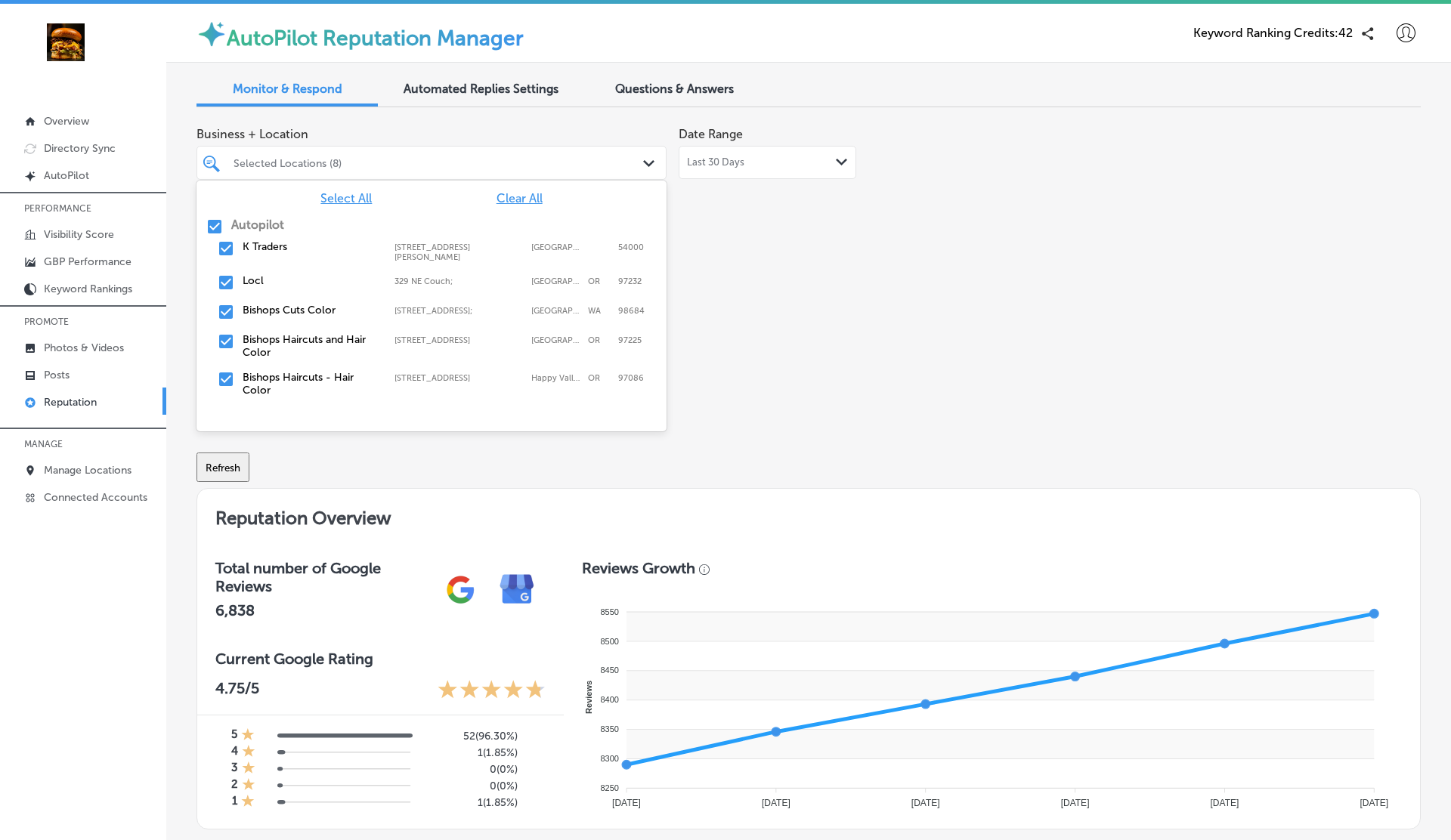
click at [260, 217] on div "Select All Clear All Autopilot K Traders [STREET_ADDRESS][PERSON_NAME] [GEOGRAP…" at bounding box center [430, 293] width 470 height 226
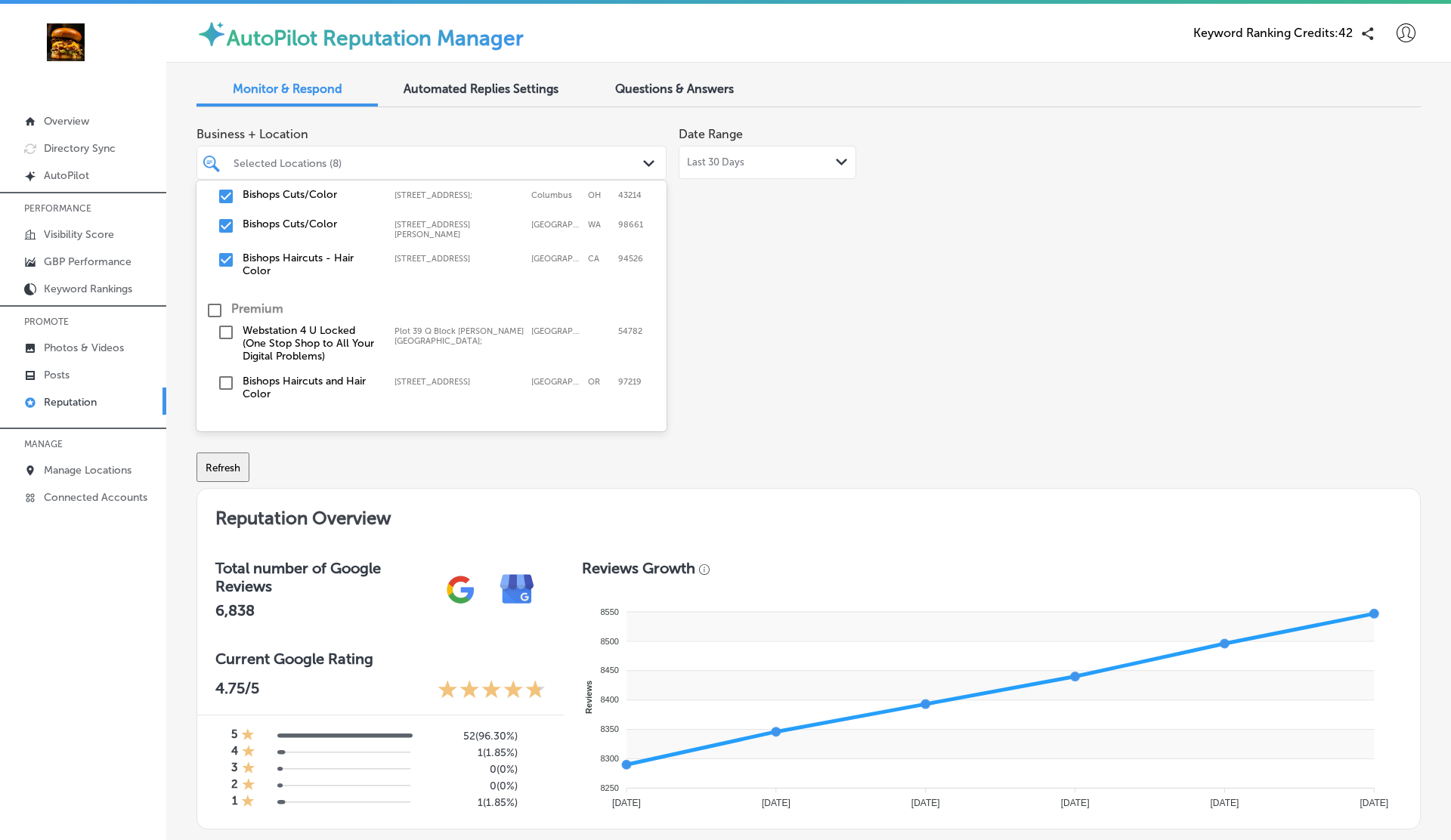
click at [217, 380] on input "checkbox" at bounding box center [225, 382] width 18 height 18
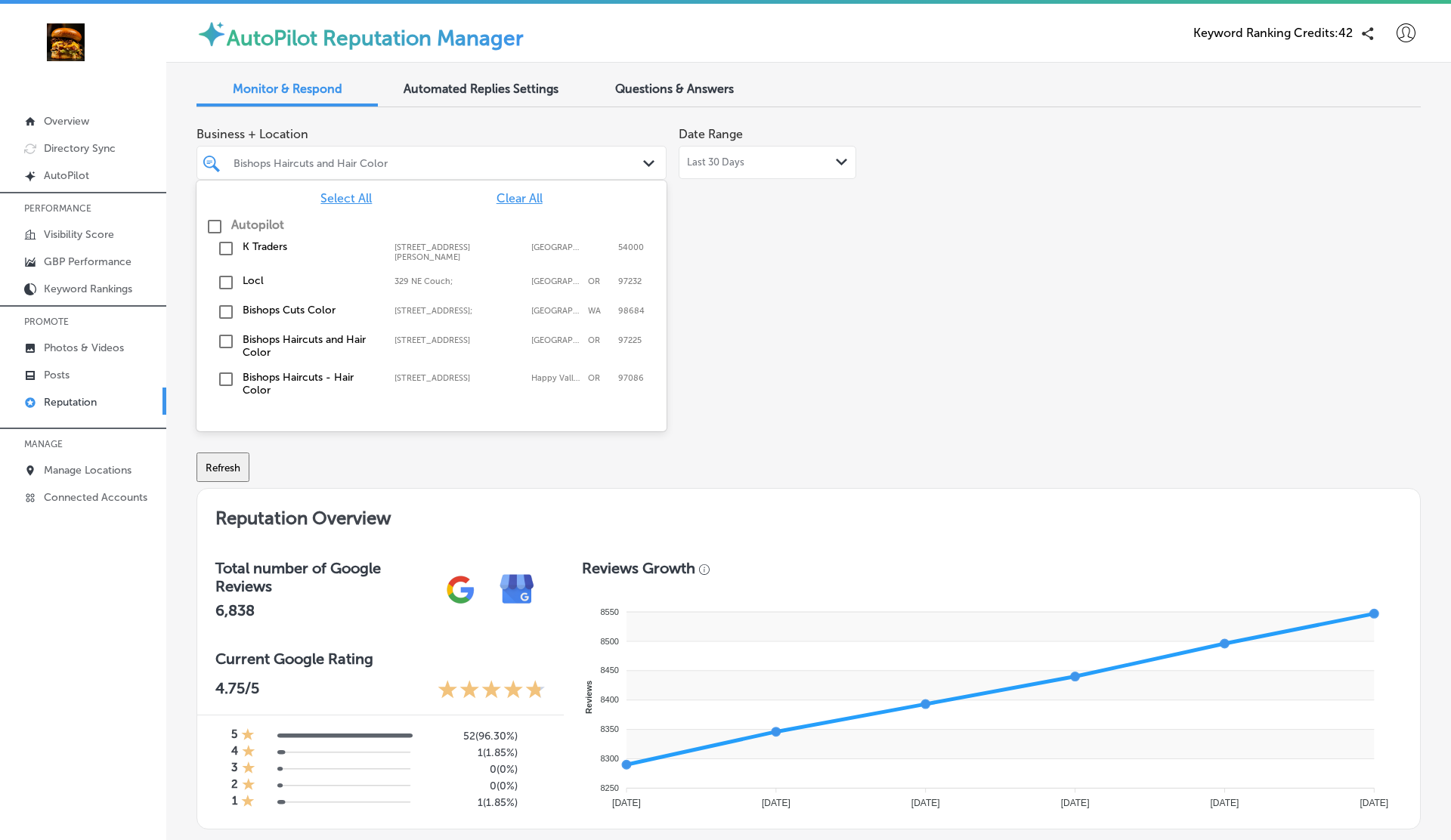
click at [781, 352] on div "Business + Location option [STREET_ADDRESS]. option [STREET_ADDRESS] focused, 0…" at bounding box center [563, 262] width 734 height 284
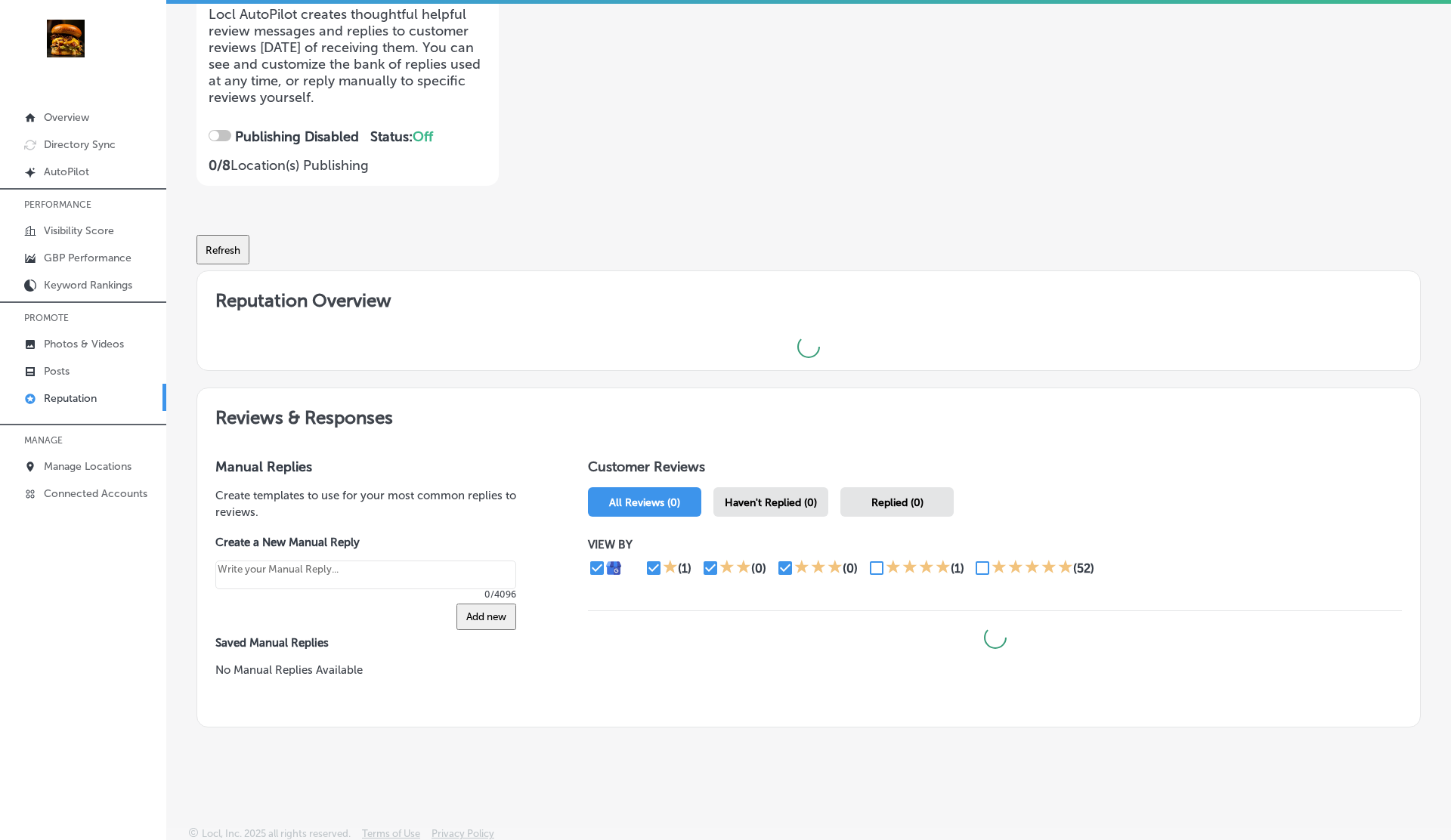
scroll to position [0, 0]
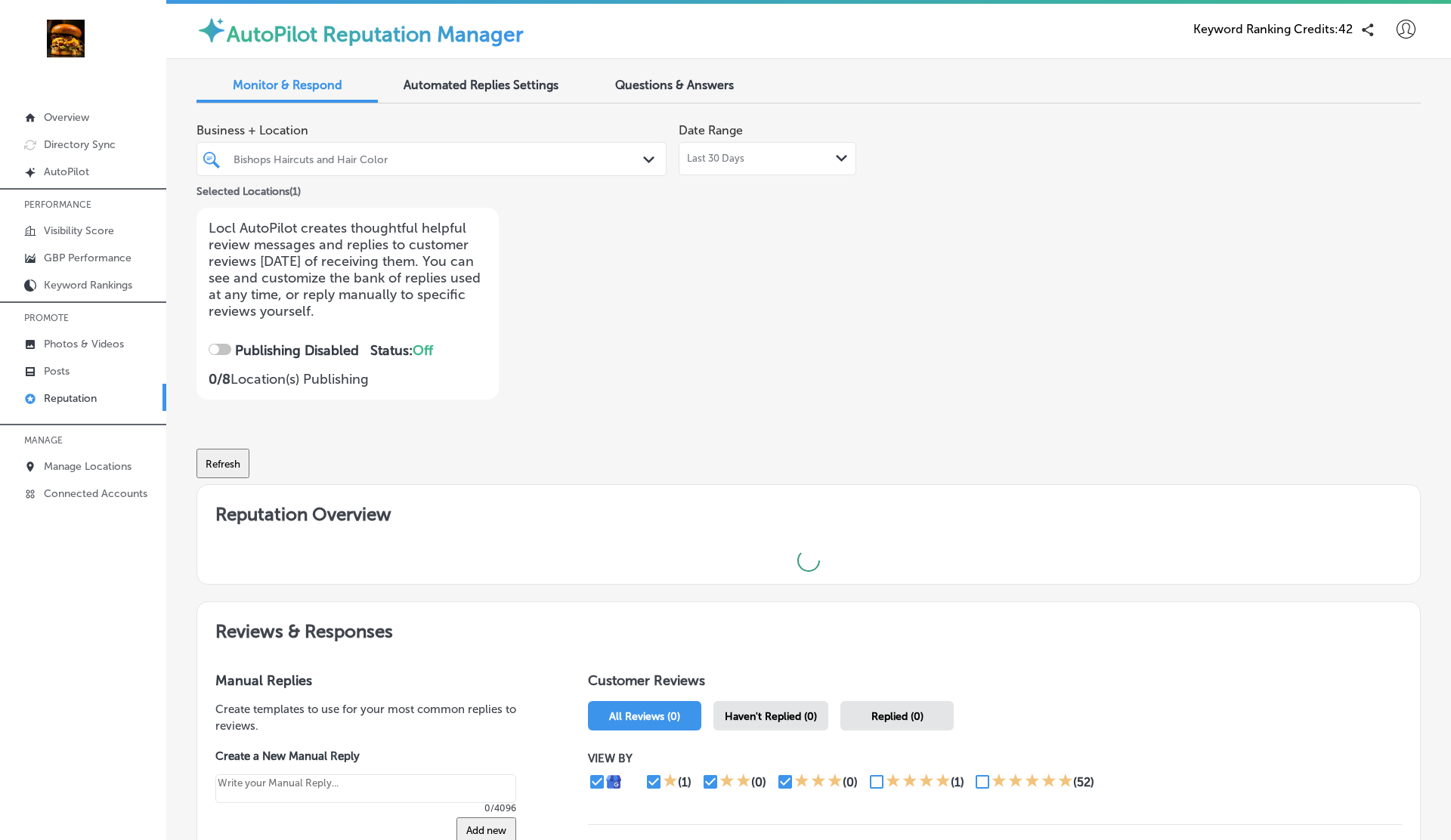
type textarea "x"
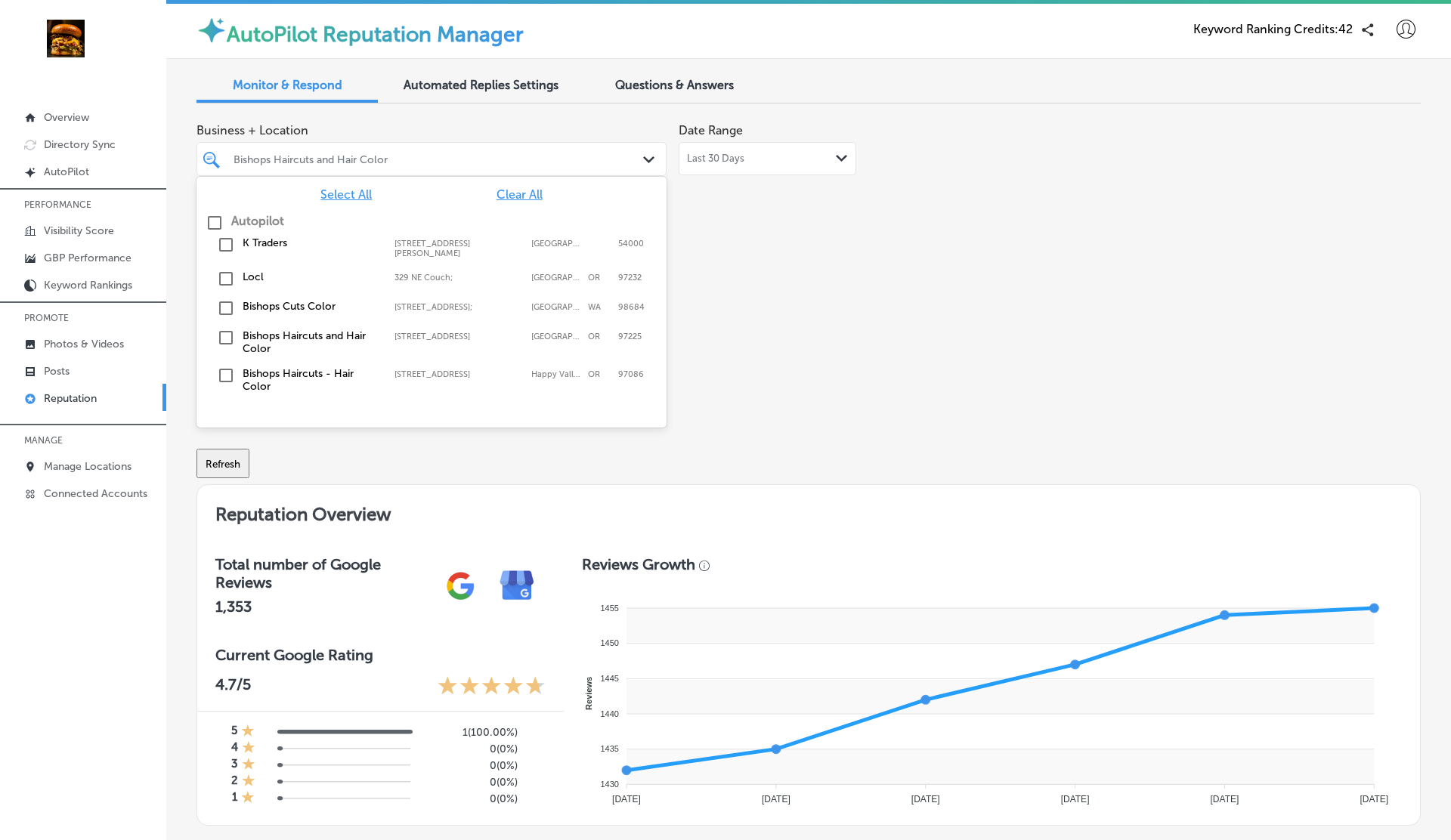
click at [429, 156] on div "Bishops Haircuts and Hair Color" at bounding box center [438, 159] width 411 height 13
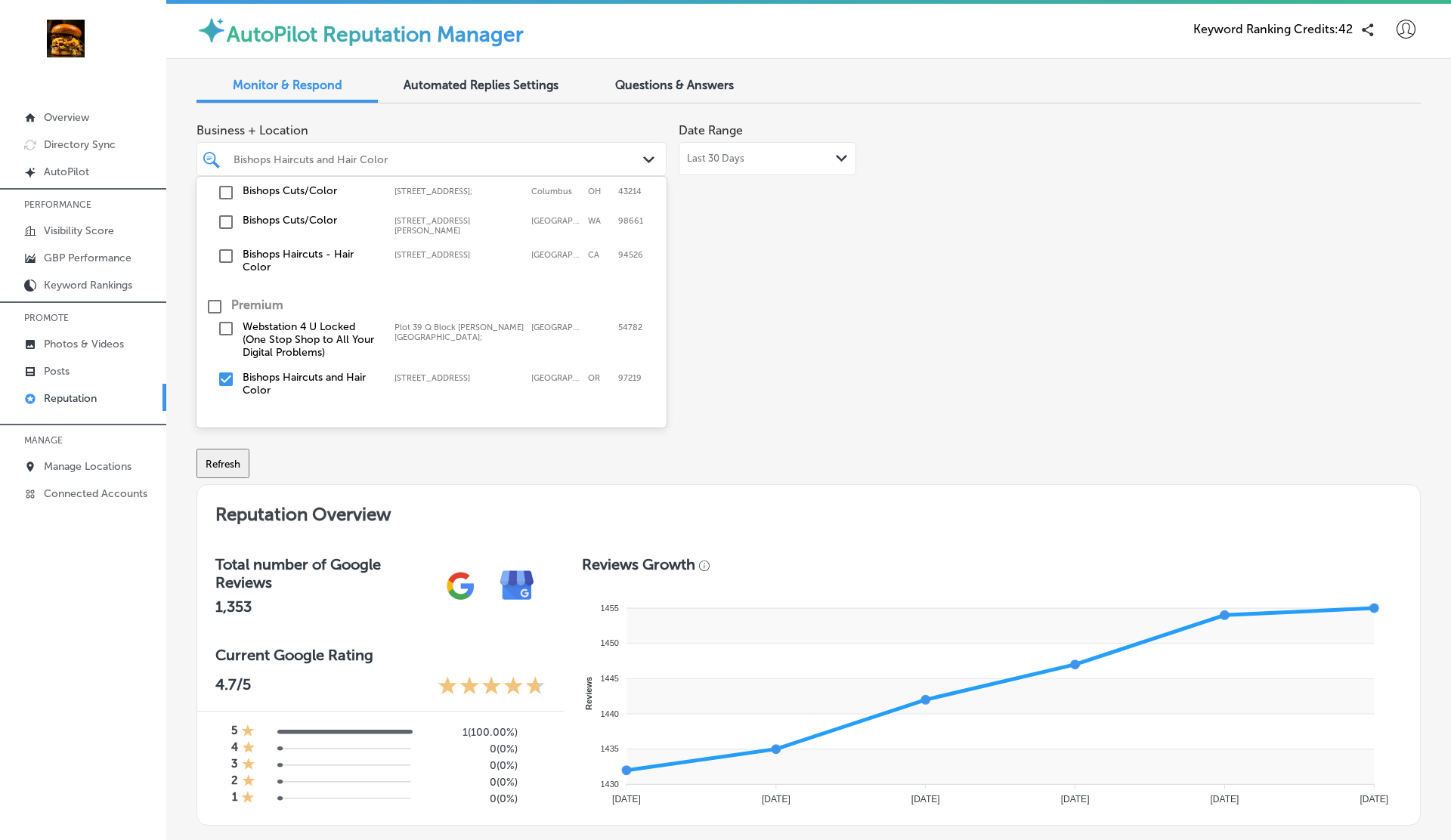
click at [724, 380] on div "Business + Location option [STREET_ADDRESS]. option [STREET_ADDRESS]. 11 result…" at bounding box center [563, 258] width 734 height 284
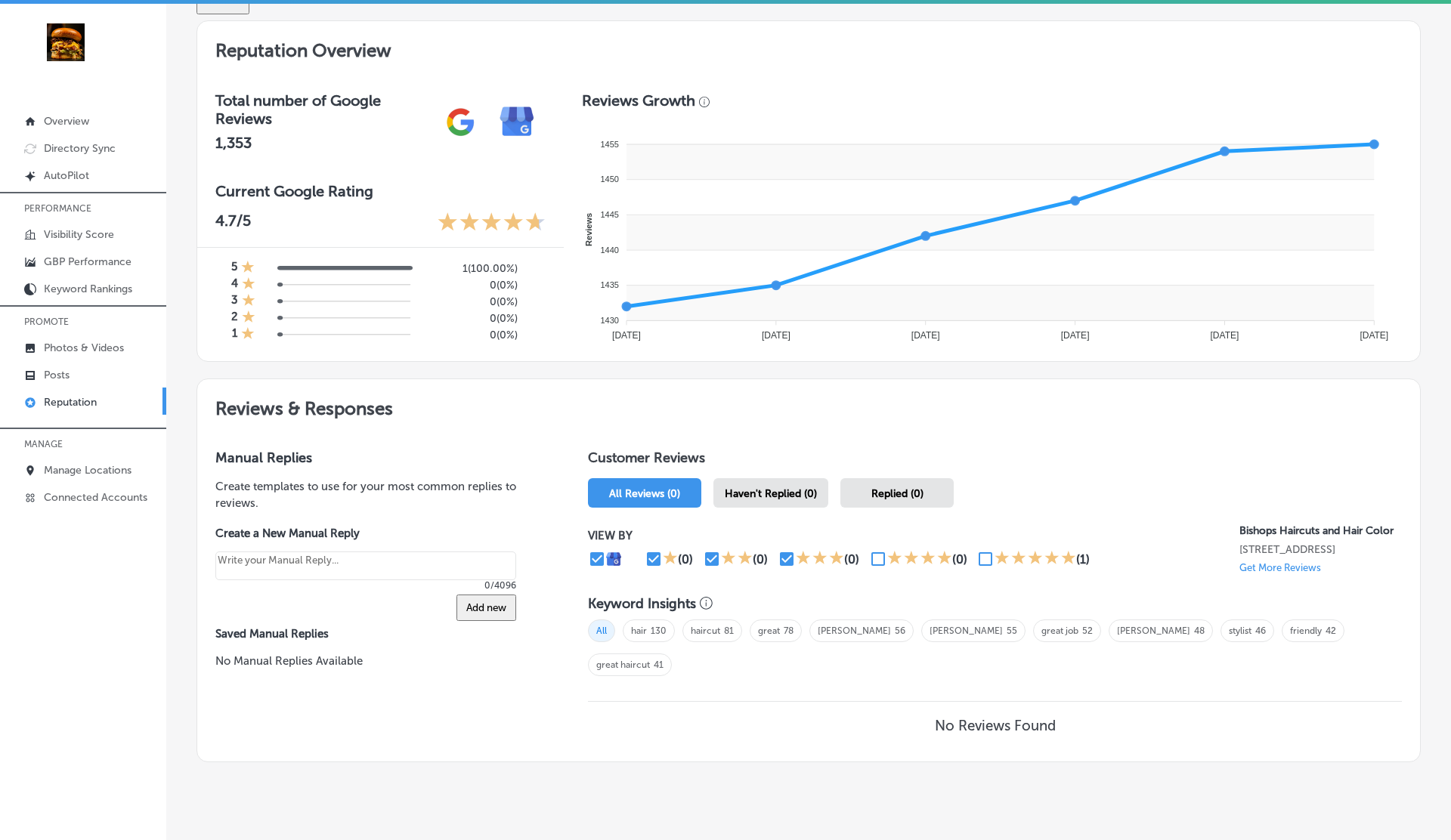
scroll to position [0, 0]
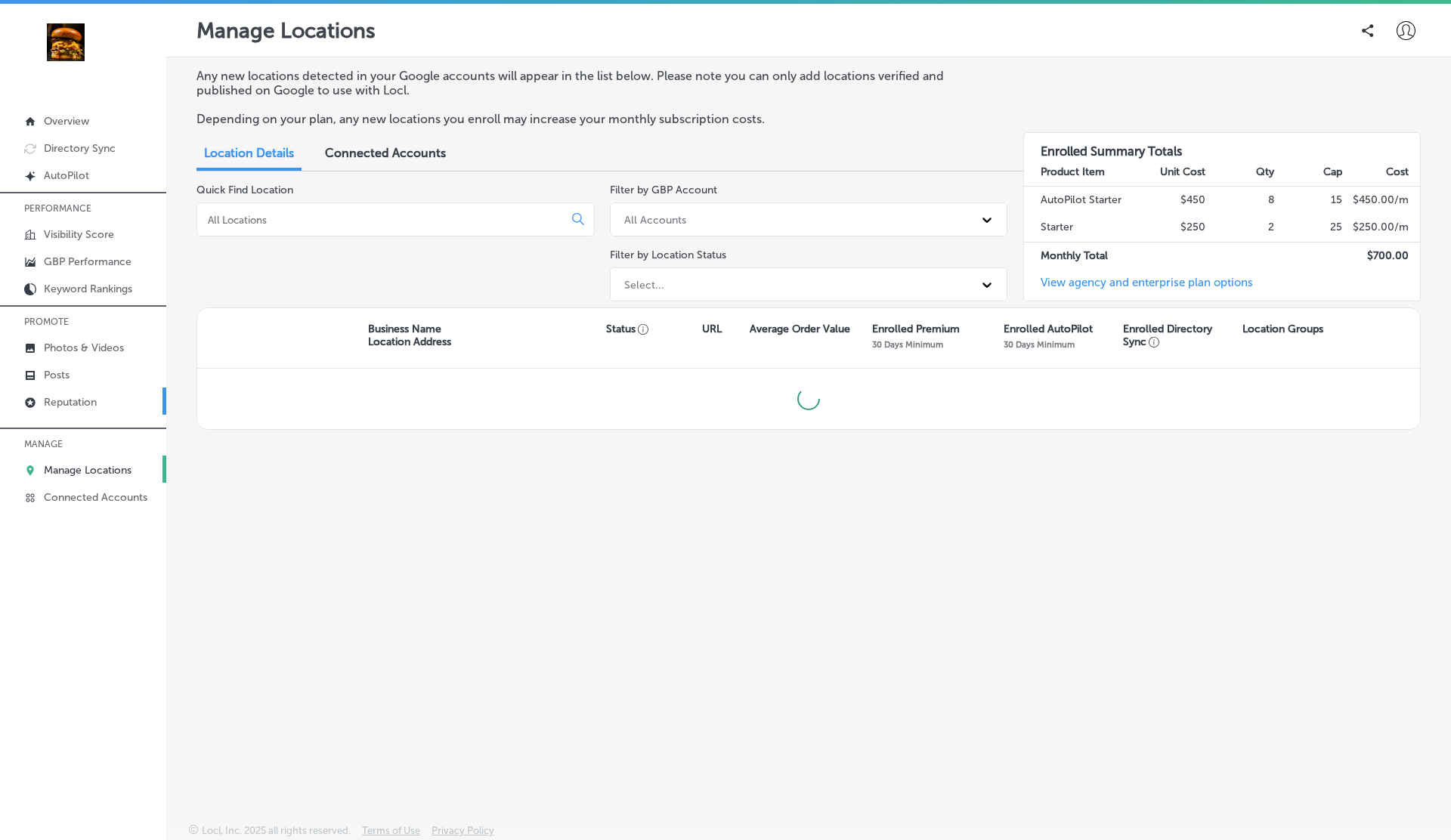
click at [68, 402] on p "Reputation" at bounding box center [71, 402] width 53 height 13
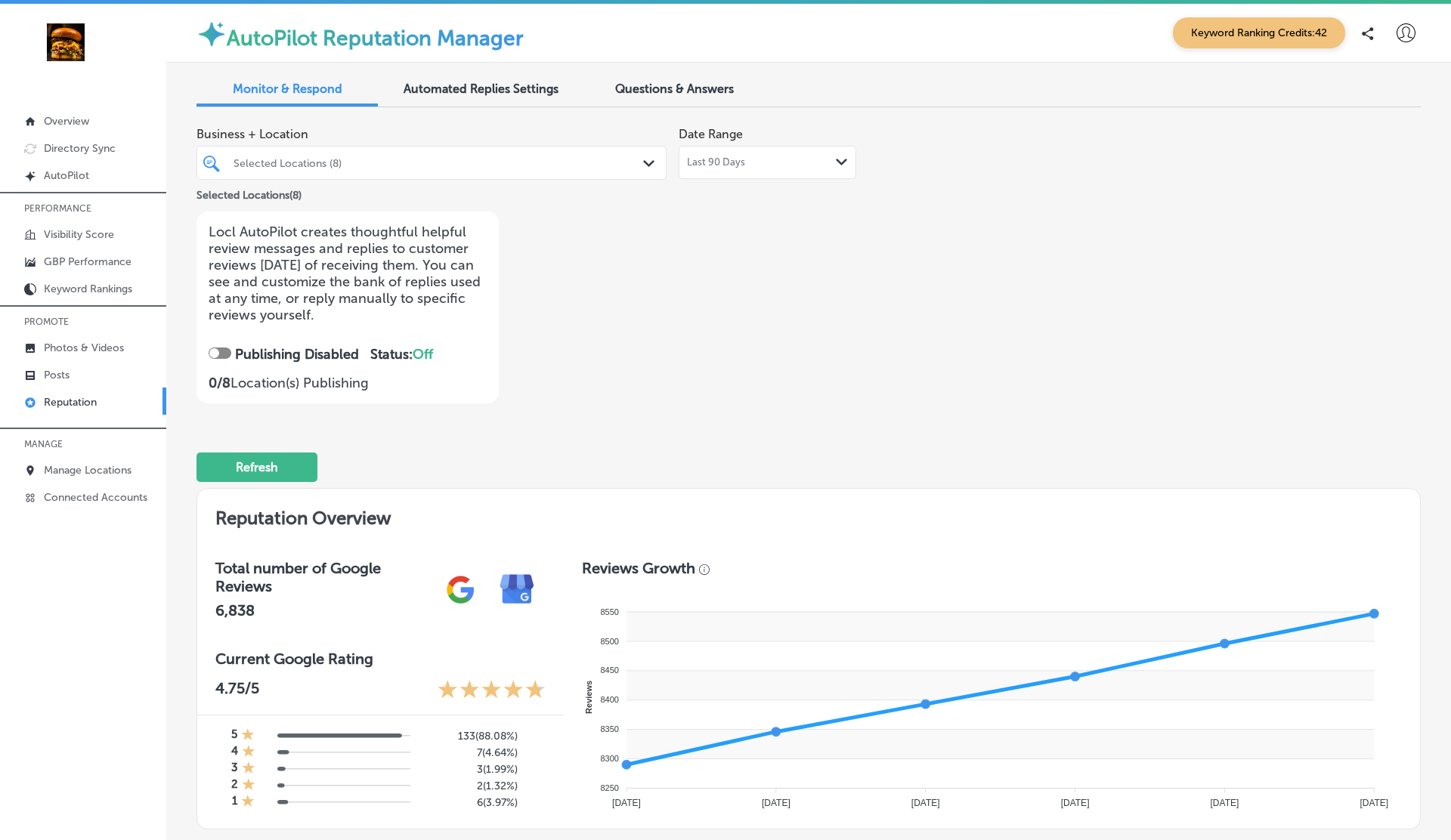
click at [769, 170] on div "Last 90 Days Path Created with Sketch." at bounding box center [767, 163] width 177 height 33
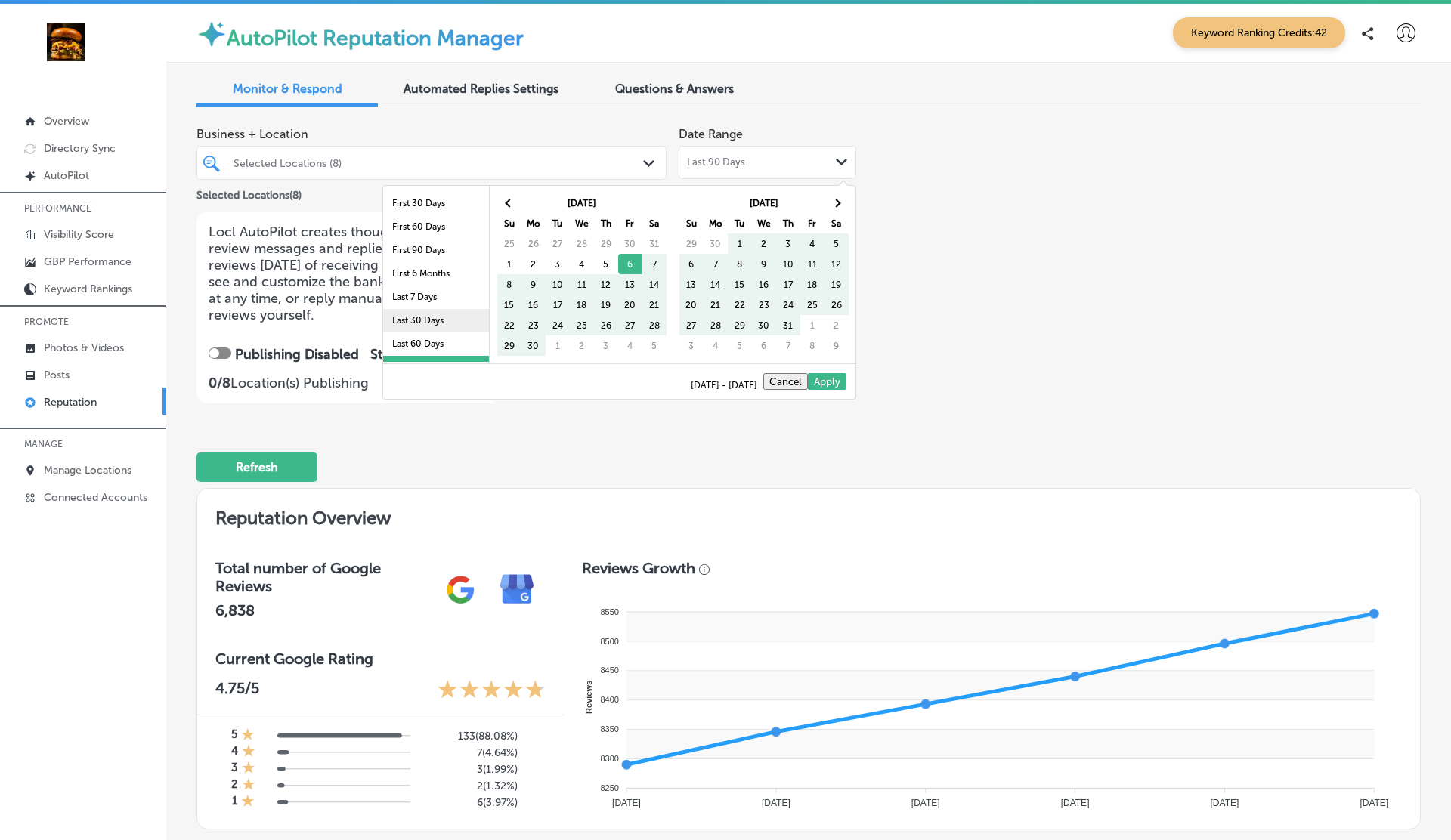
click at [429, 322] on li "Last 30 Days" at bounding box center [436, 321] width 106 height 24
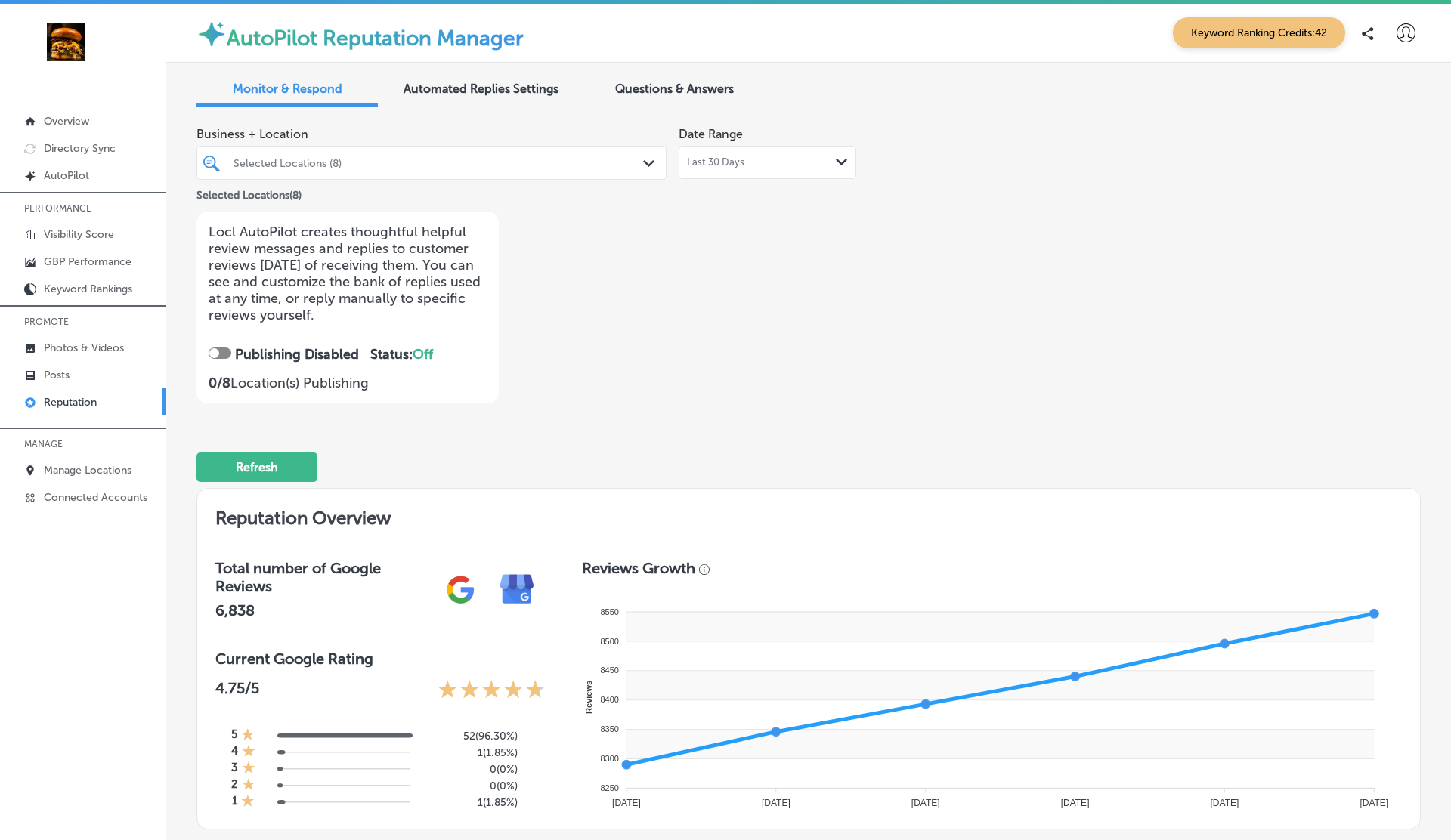
click at [409, 160] on div "Selected Locations (8)" at bounding box center [438, 163] width 411 height 13
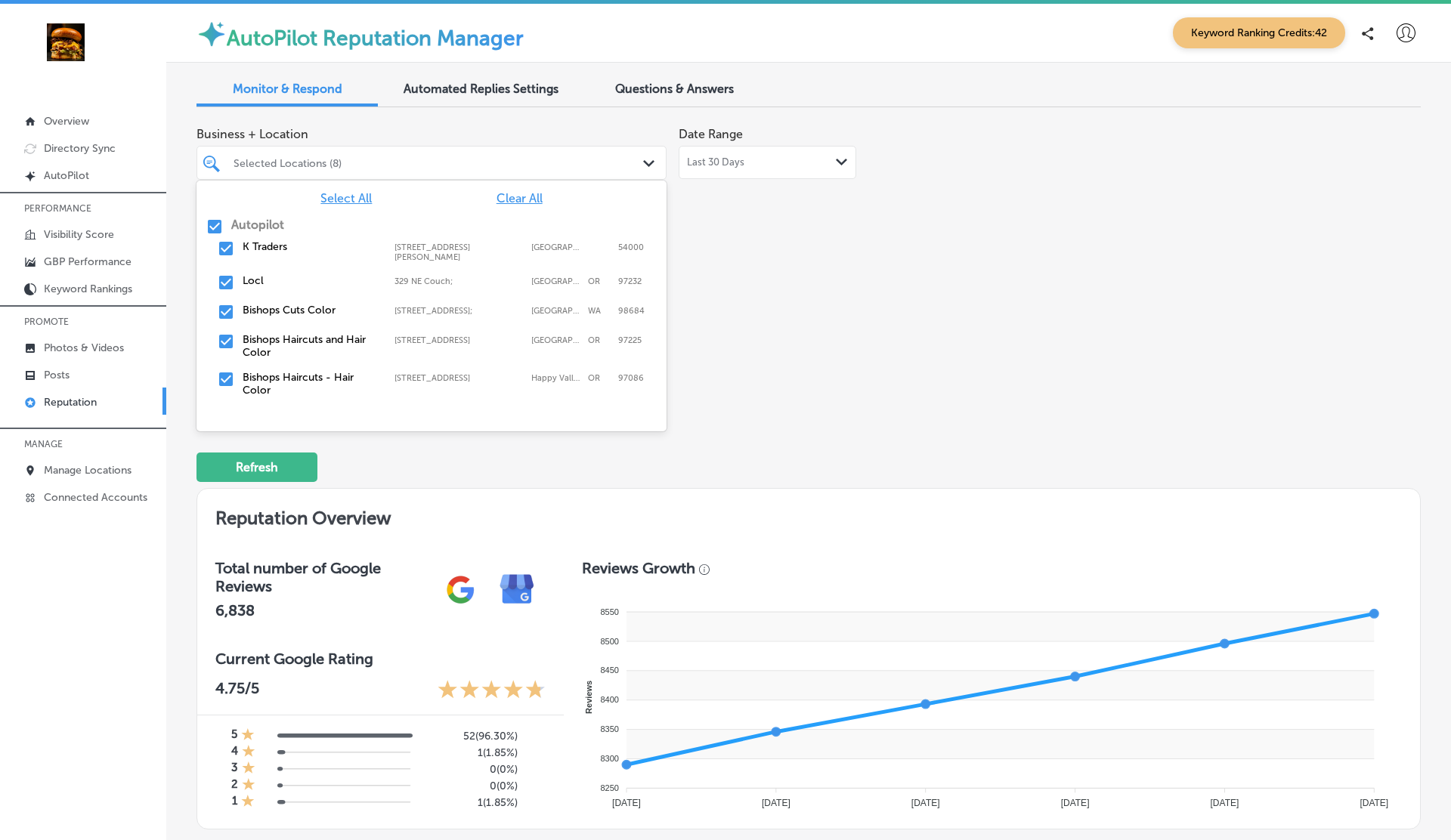
click at [235, 221] on label "Autopilot" at bounding box center [258, 224] width 53 height 15
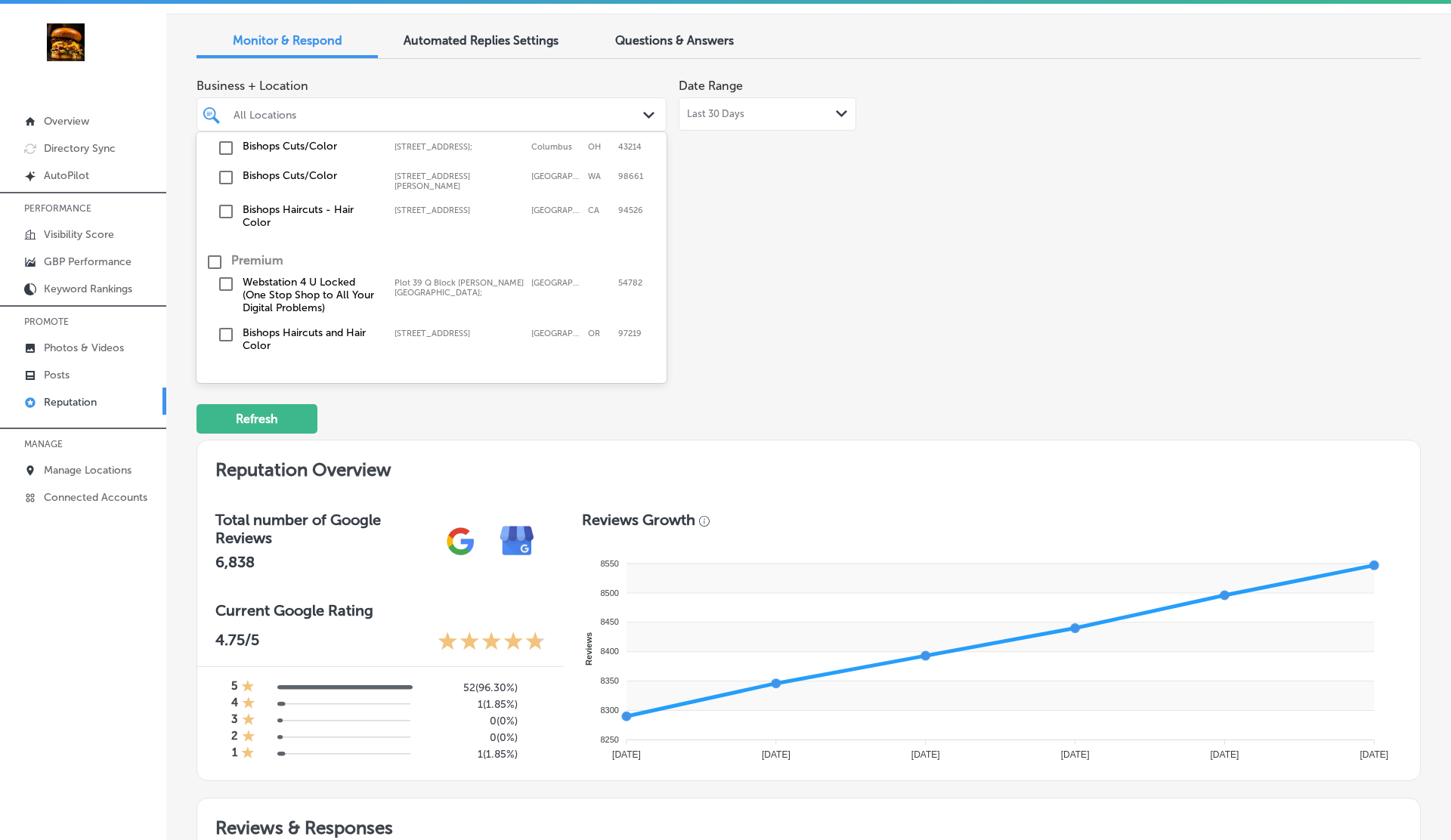
scroll to position [54, 0]
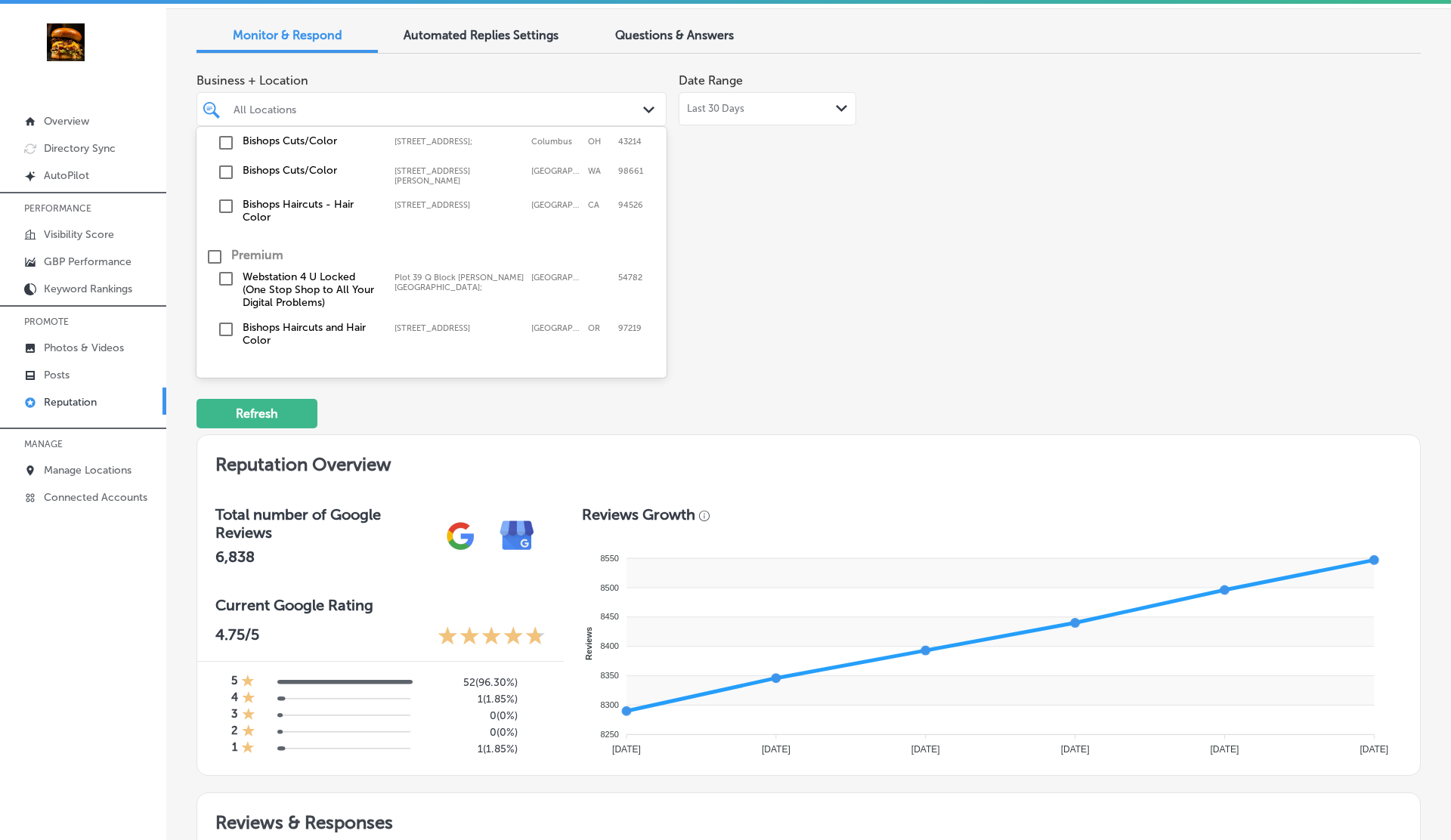
click at [252, 321] on label "Bishops Haircuts and Hair Color" at bounding box center [310, 334] width 136 height 25
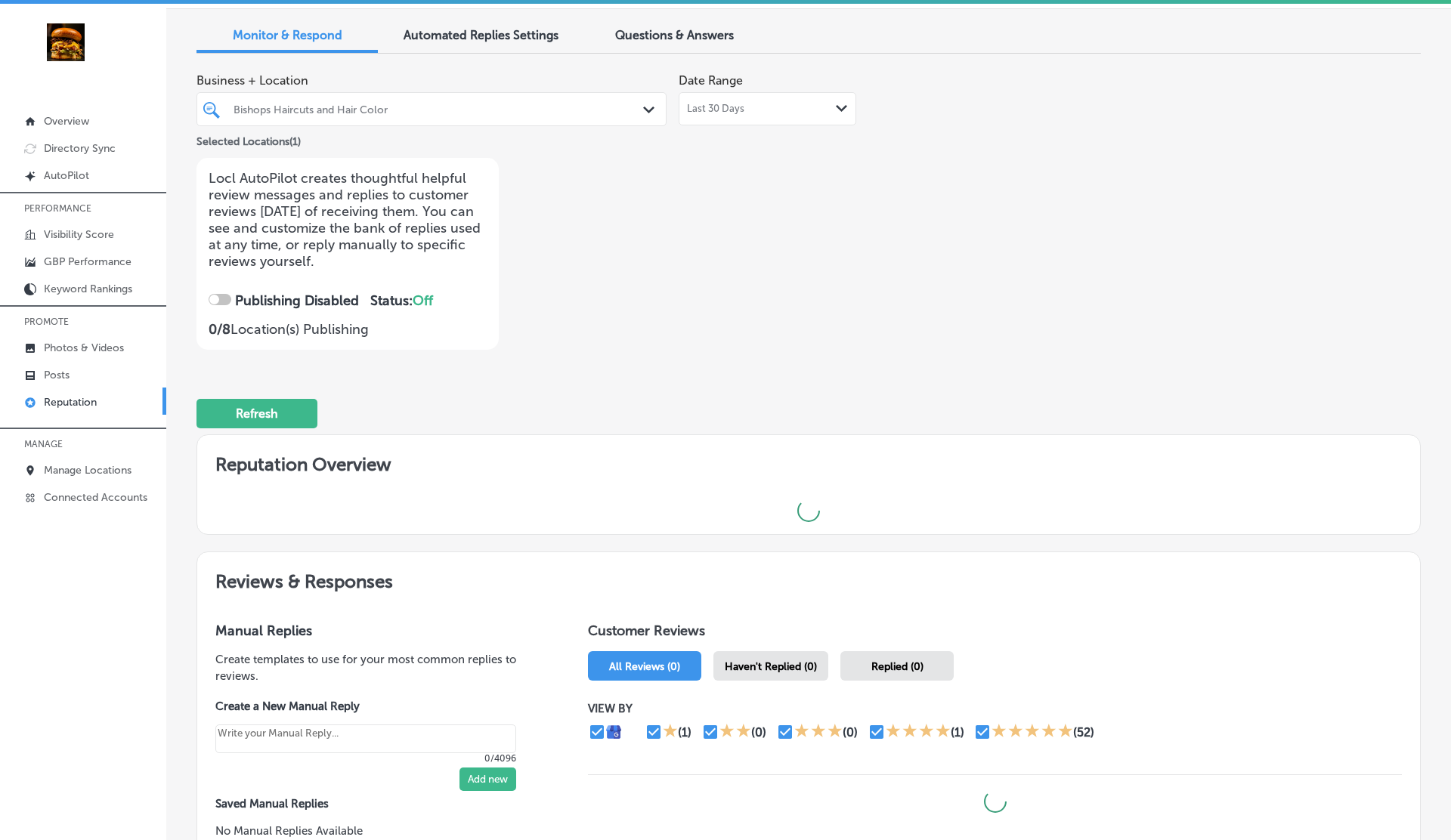
click at [753, 216] on div "Business + Location Bishops Haircuts and Hair Color Path Created with Sketch. S…" at bounding box center [563, 208] width 734 height 284
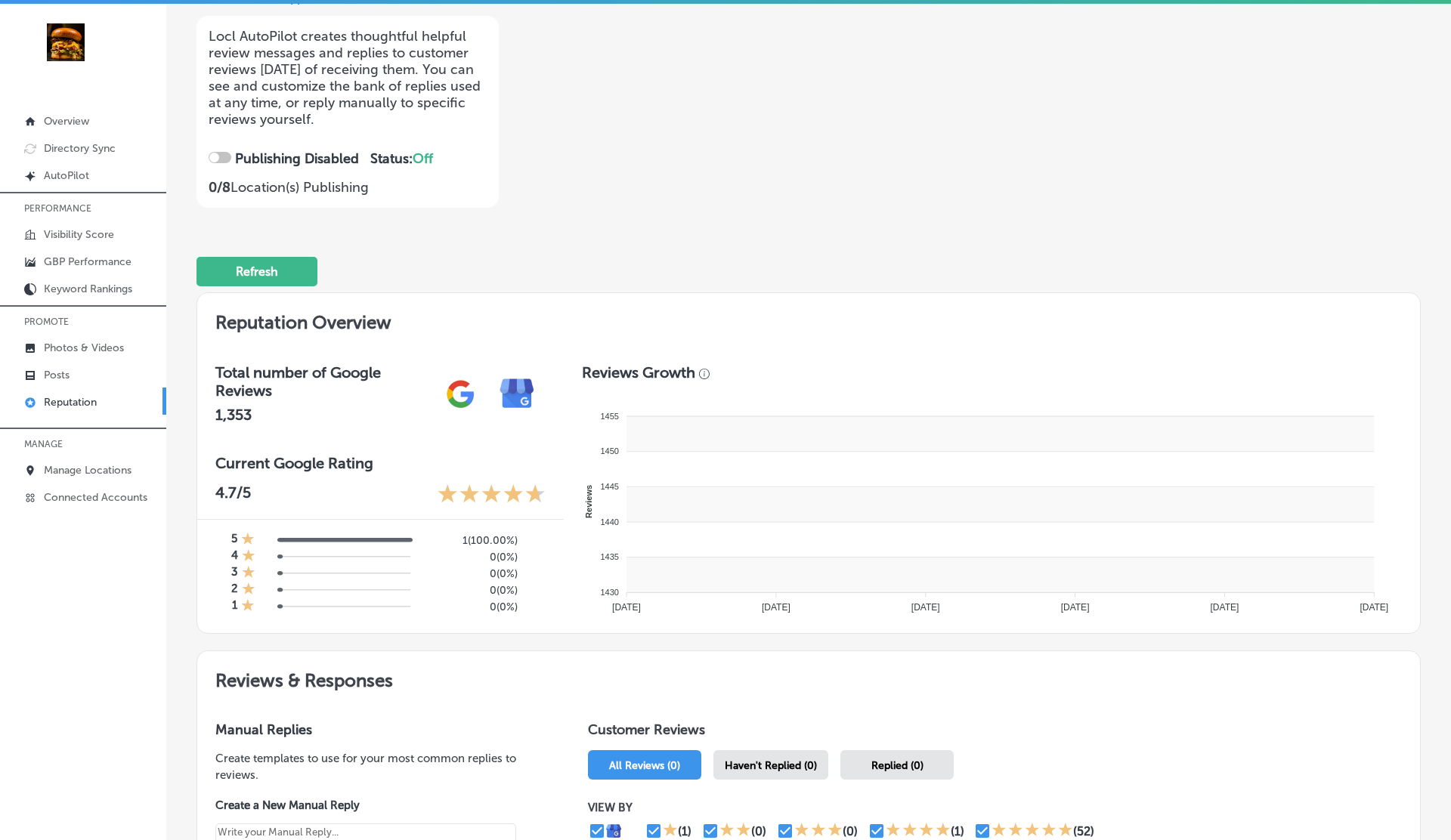
type textarea "x"
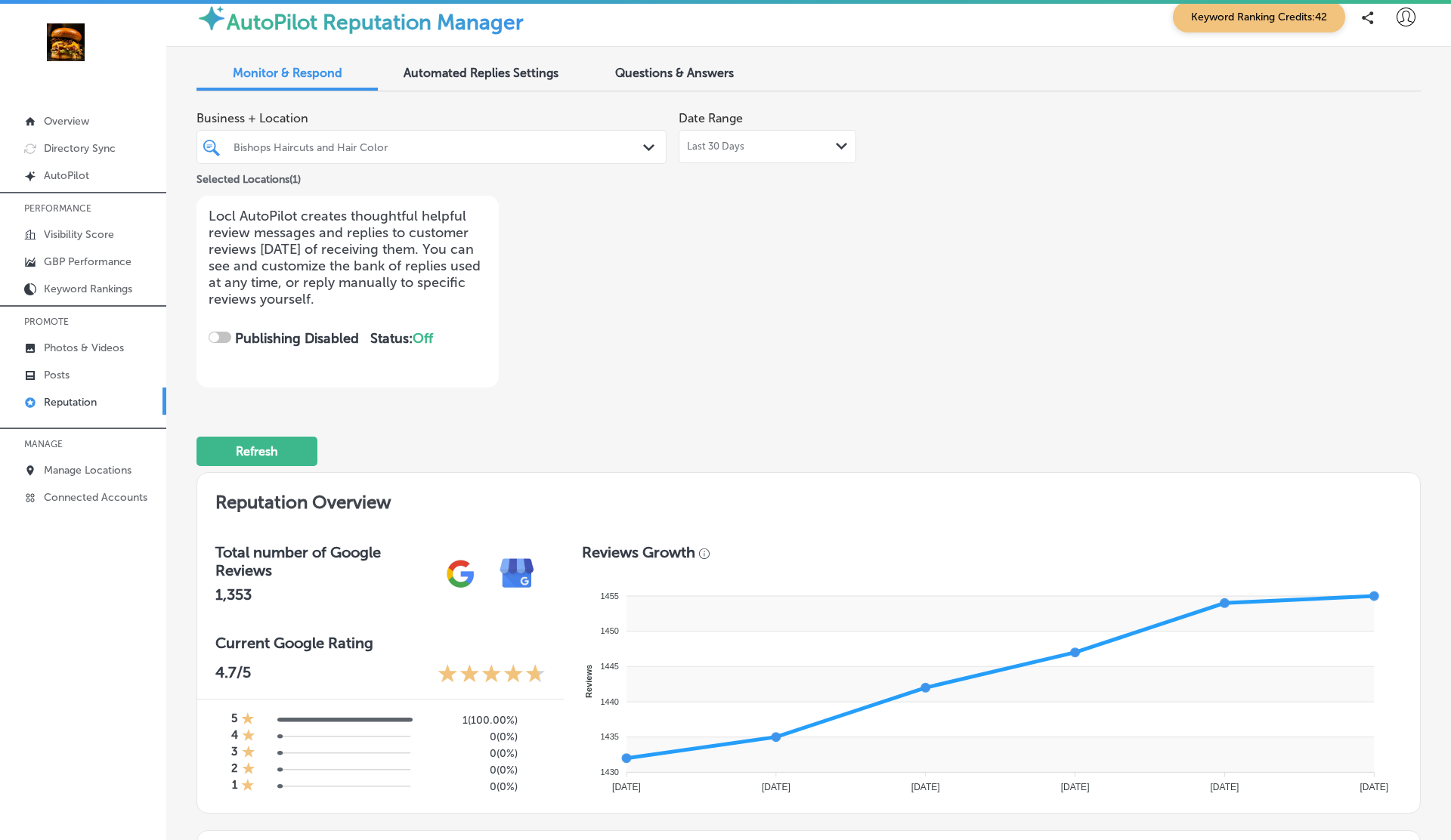
scroll to position [0, 0]
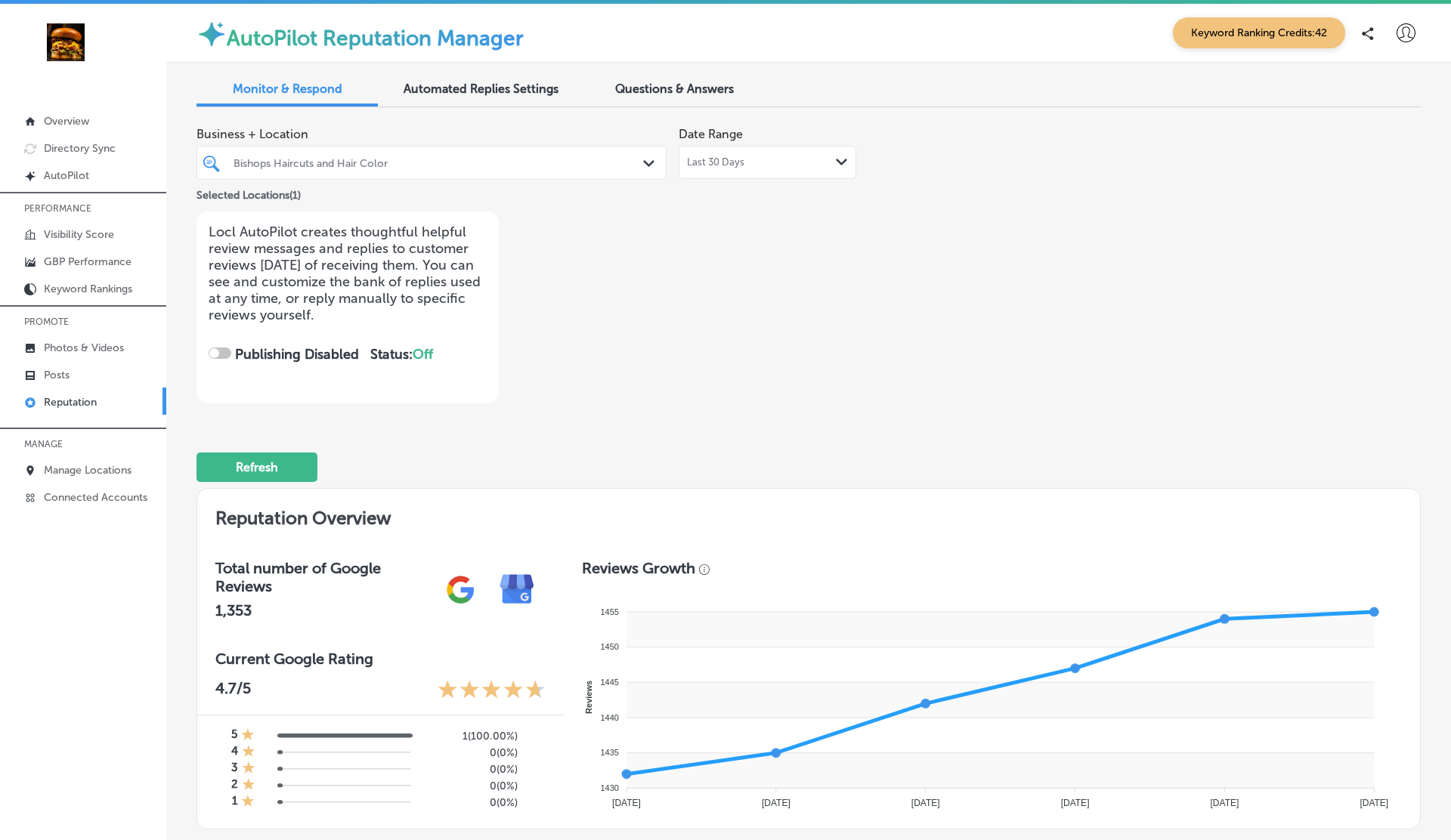
click at [439, 161] on div "Bishops Haircuts and Hair Color" at bounding box center [438, 163] width 411 height 13
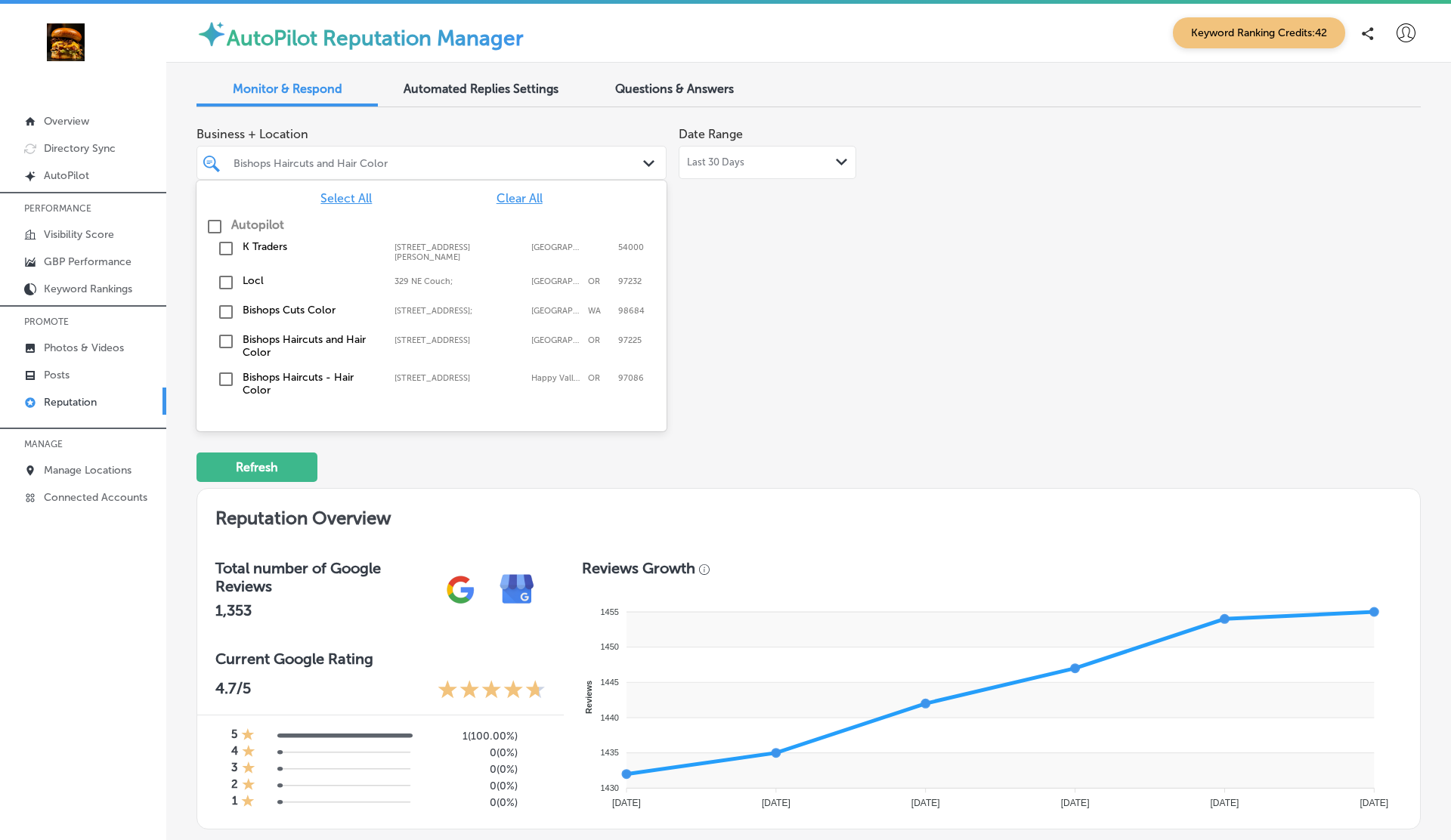
click at [255, 335] on label "Bishops Haircuts and Hair Color" at bounding box center [310, 346] width 136 height 25
click at [749, 340] on div "Business + Location option 7550 SW Beaverton Hillsdale Hwy, selected. option 75…" at bounding box center [563, 262] width 734 height 284
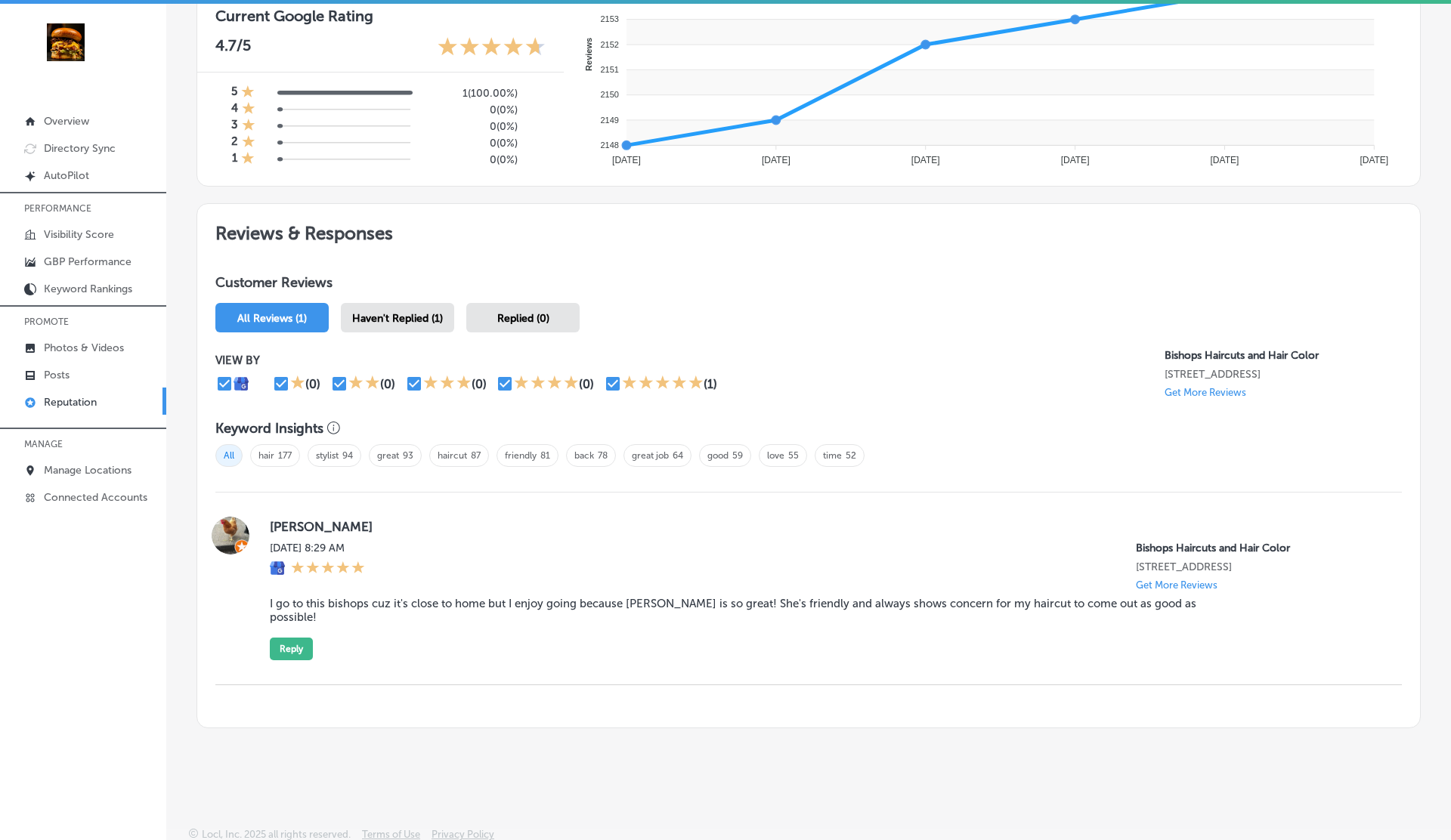
scroll to position [4, 0]
